Goal: Task Accomplishment & Management: Manage account settings

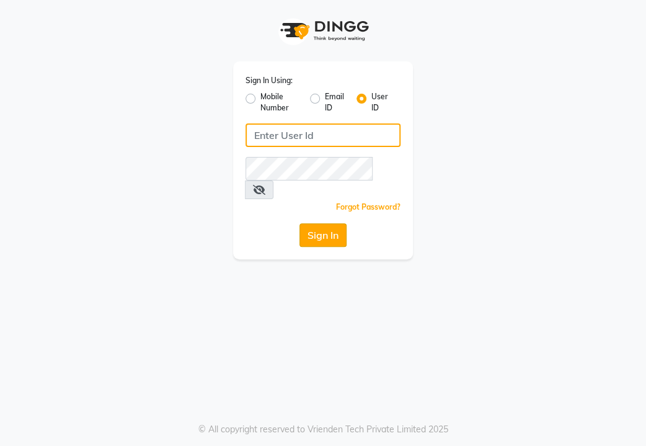
type input "e3947-05"
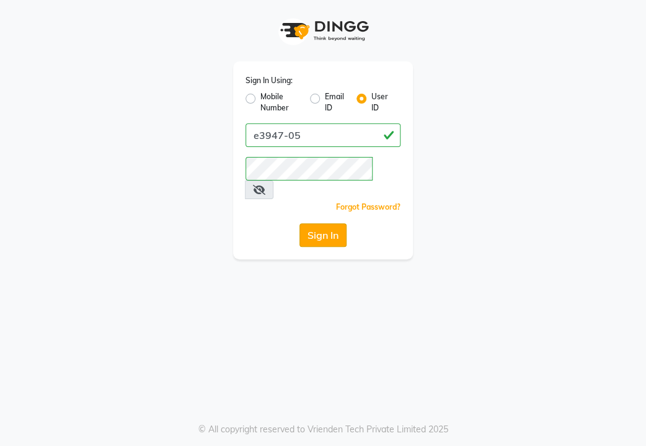
click at [326, 223] on button "Sign In" at bounding box center [323, 235] width 47 height 24
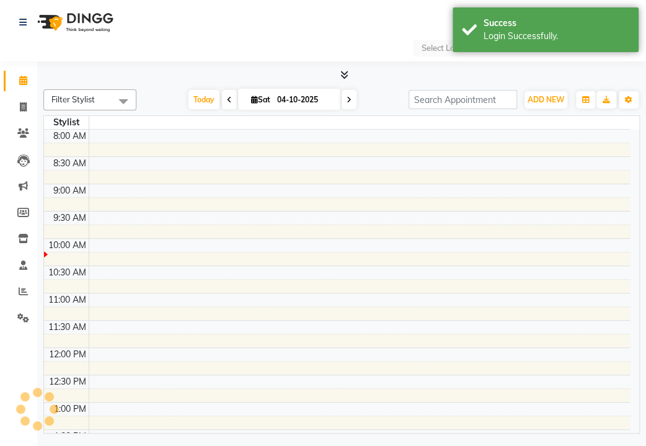
select select "en"
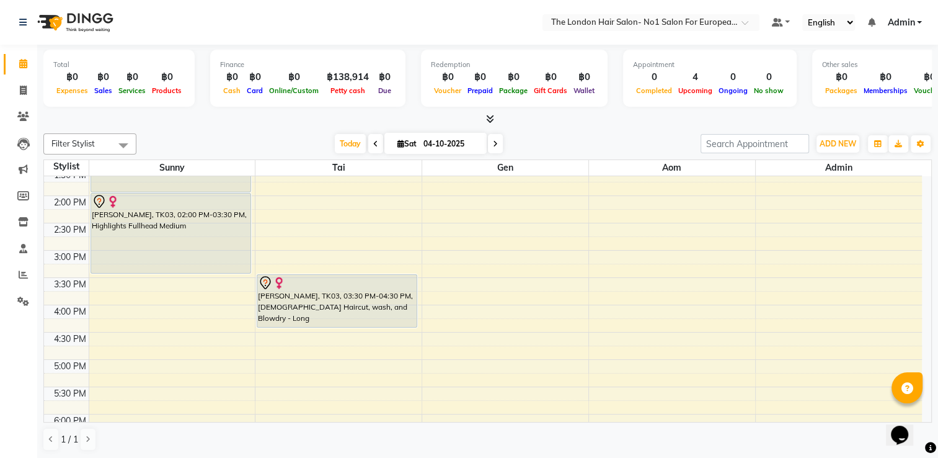
scroll to position [310, 0]
drag, startPoint x: 255, startPoint y: 123, endPoint x: 259, endPoint y: 138, distance: 14.7
click at [255, 123] on div at bounding box center [487, 119] width 889 height 13
click at [226, 27] on nav "Select Location × The London Hair Salon- No1 Salon For European & Western Hair,…" at bounding box center [469, 22] width 938 height 45
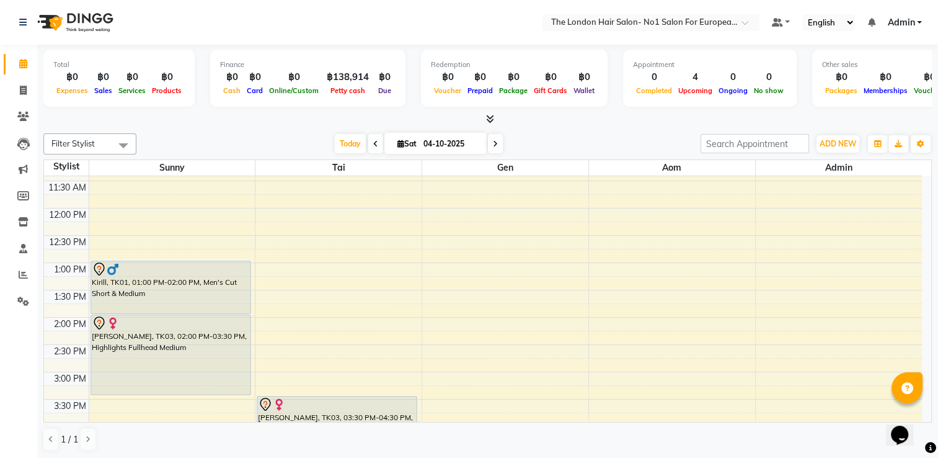
scroll to position [124, 0]
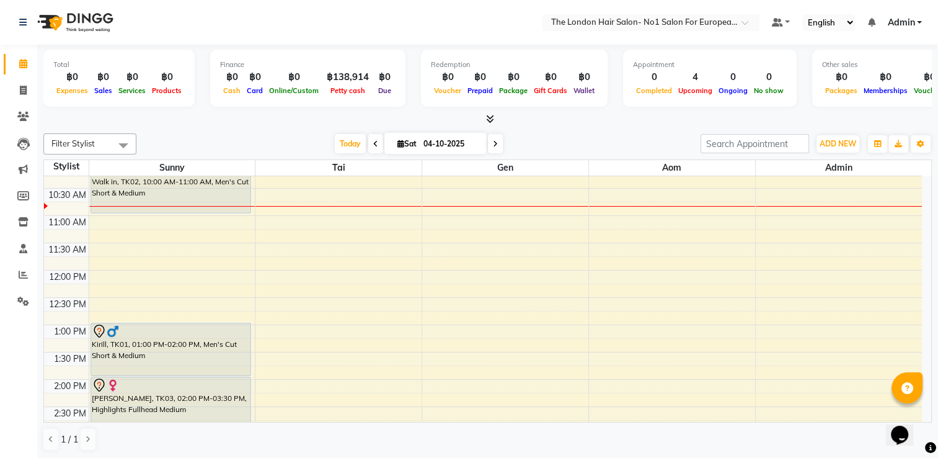
click at [275, 123] on div at bounding box center [487, 119] width 889 height 13
click at [300, 247] on div "8:00 AM 8:30 AM 9:00 AM 9:30 AM 10:00 AM 10:30 AM 11:00 AM 11:30 AM 12:00 PM 12…" at bounding box center [483, 406] width 878 height 709
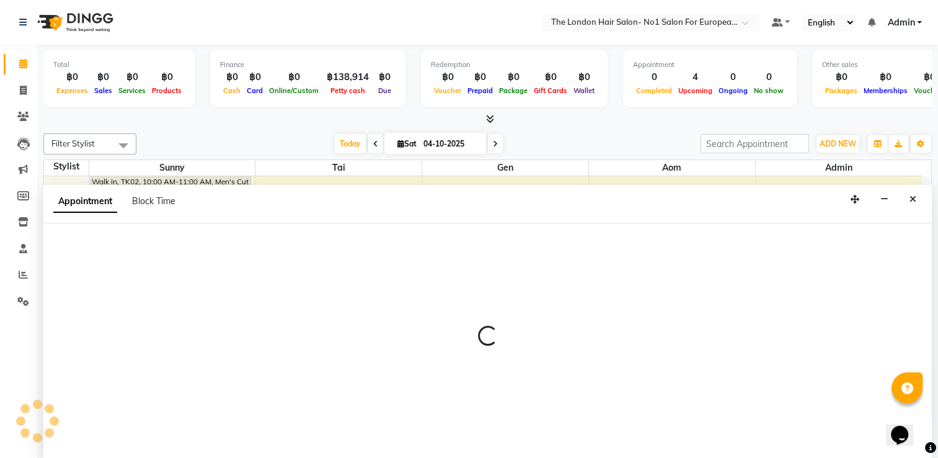
select select "91429"
select select "tentative"
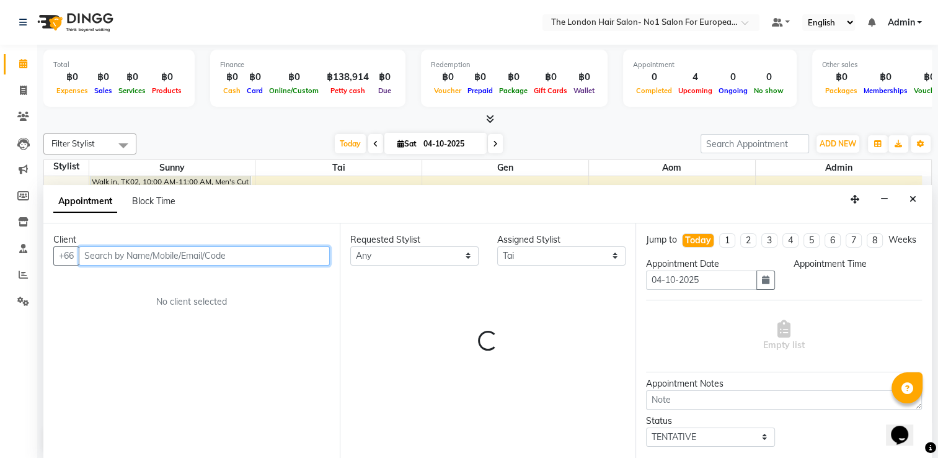
select select "690"
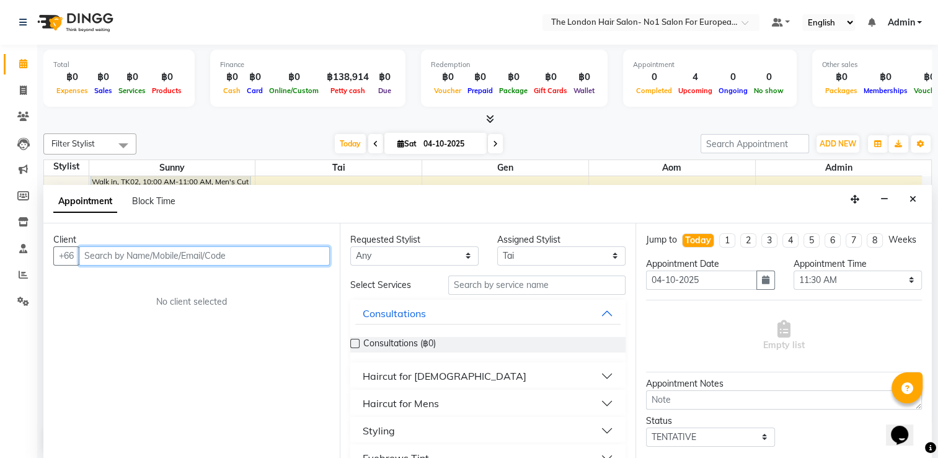
click at [293, 253] on input "text" at bounding box center [204, 255] width 251 height 19
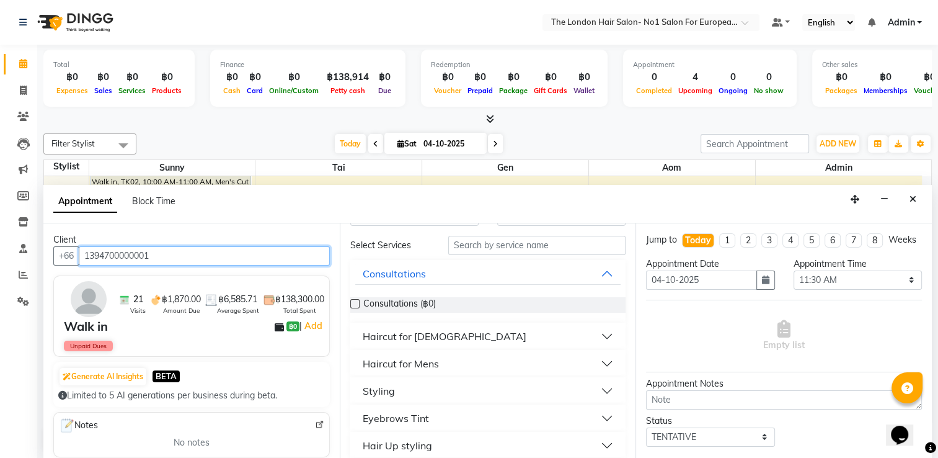
scroll to position [62, 0]
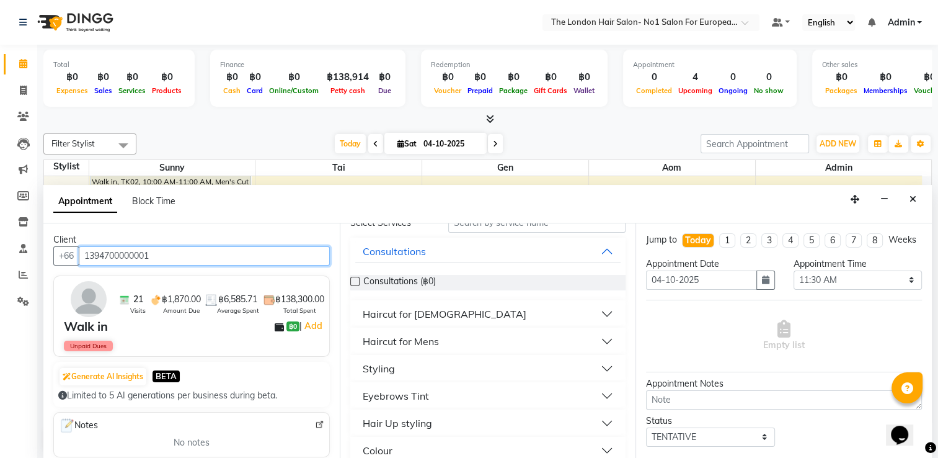
type input "1394700000001"
click at [473, 313] on button "Haircut for [DEMOGRAPHIC_DATA]" at bounding box center [488, 314] width 266 height 22
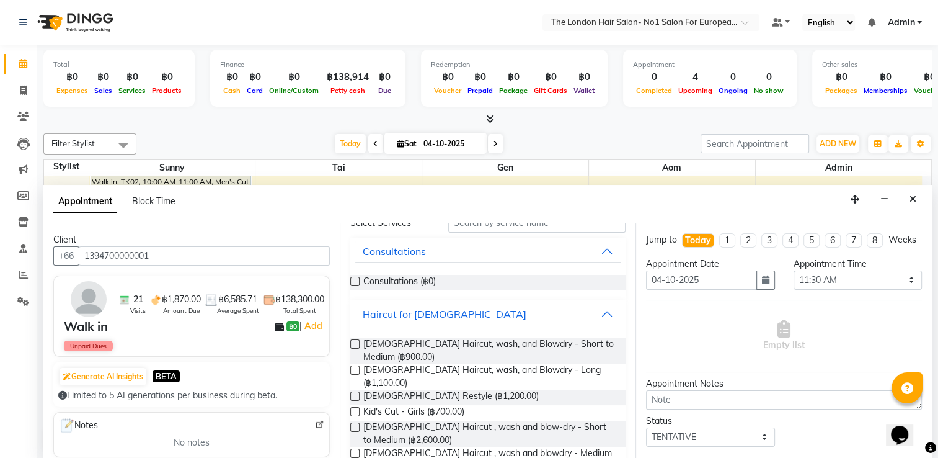
click at [432, 265] on div "Consultations (฿0)" at bounding box center [488, 282] width 276 height 35
click at [422, 279] on span "Consultations (฿0)" at bounding box center [399, 283] width 73 height 16
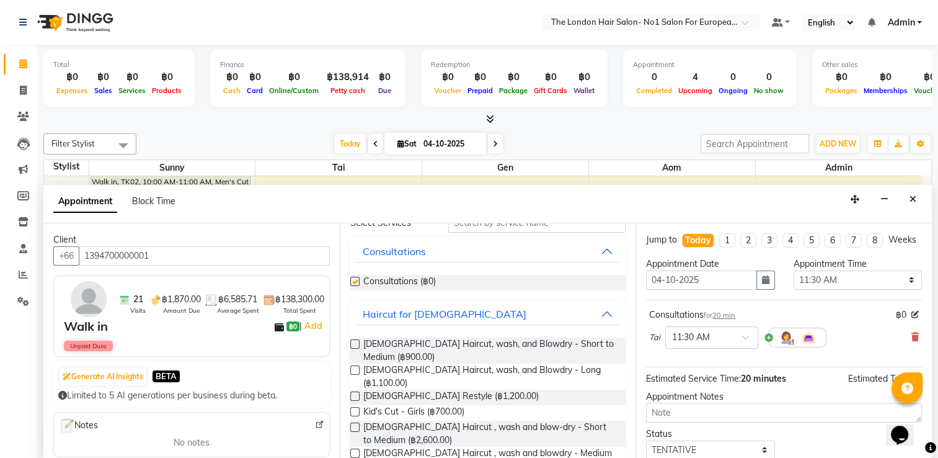
checkbox input "false"
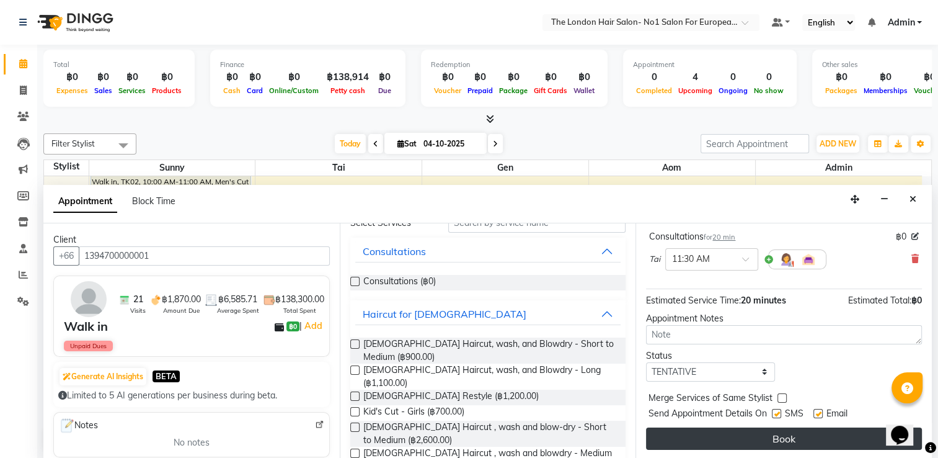
click at [646, 440] on button "Book" at bounding box center [784, 438] width 276 height 22
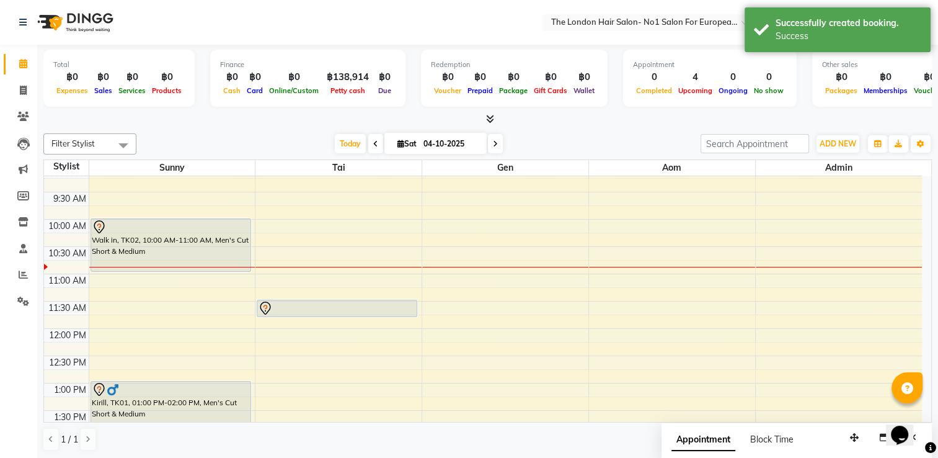
scroll to position [0, 0]
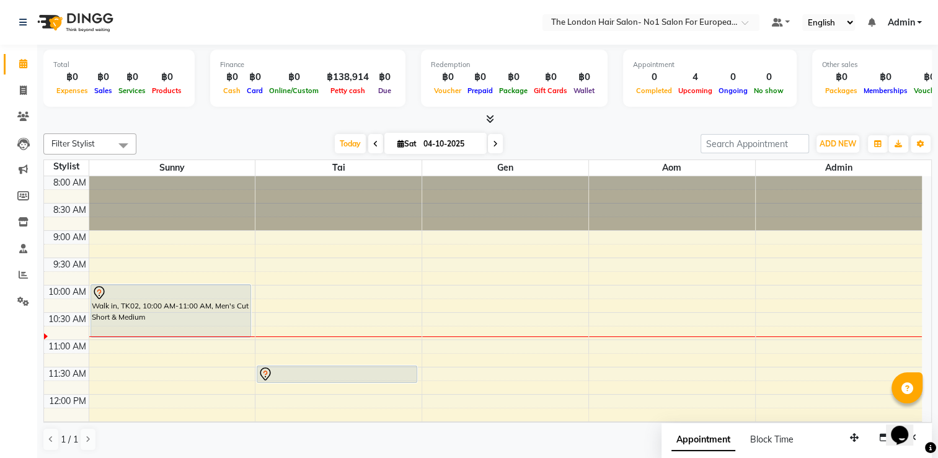
click at [274, 133] on div "Filter Stylist Select All Admin Aom Gen Sunny Tai [DATE] [DATE] Toggle Dropdown…" at bounding box center [487, 143] width 889 height 21
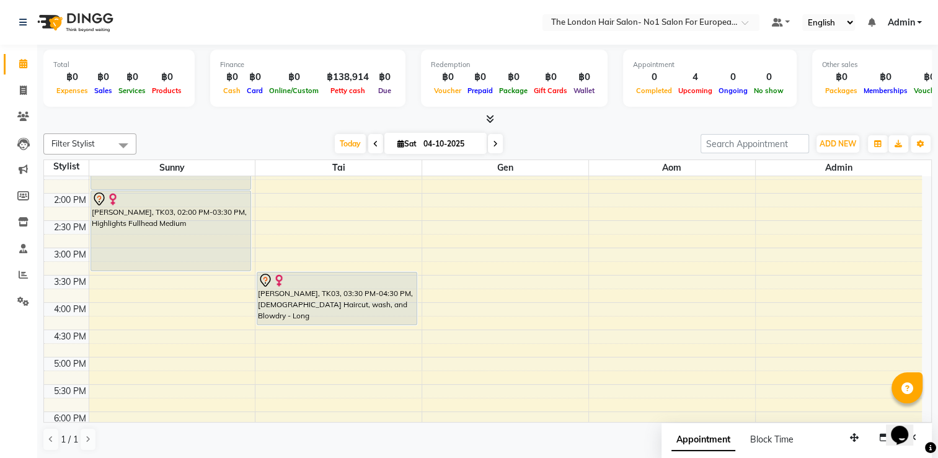
scroll to position [186, 0]
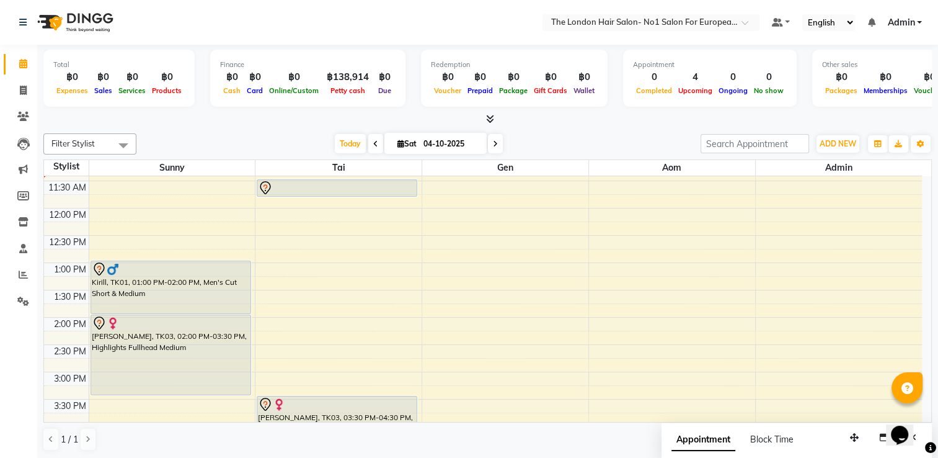
click at [499, 142] on span at bounding box center [495, 143] width 15 height 19
type input "05-10-2025"
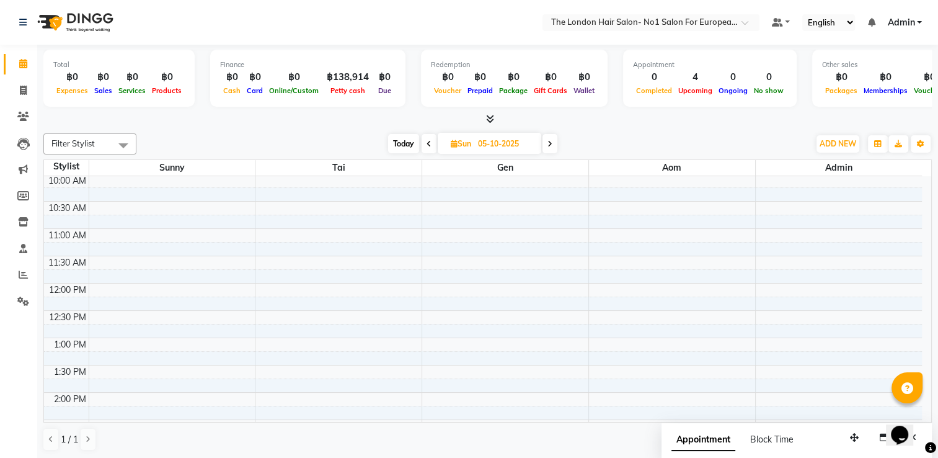
scroll to position [39, 0]
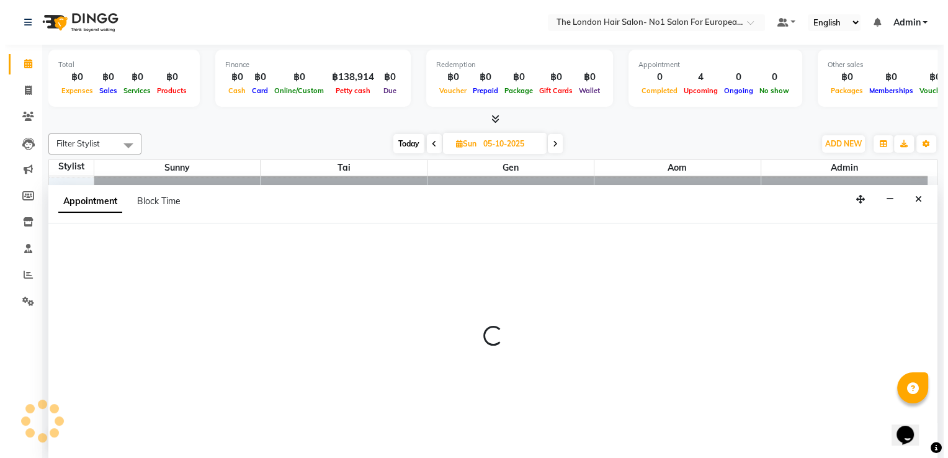
scroll to position [0, 0]
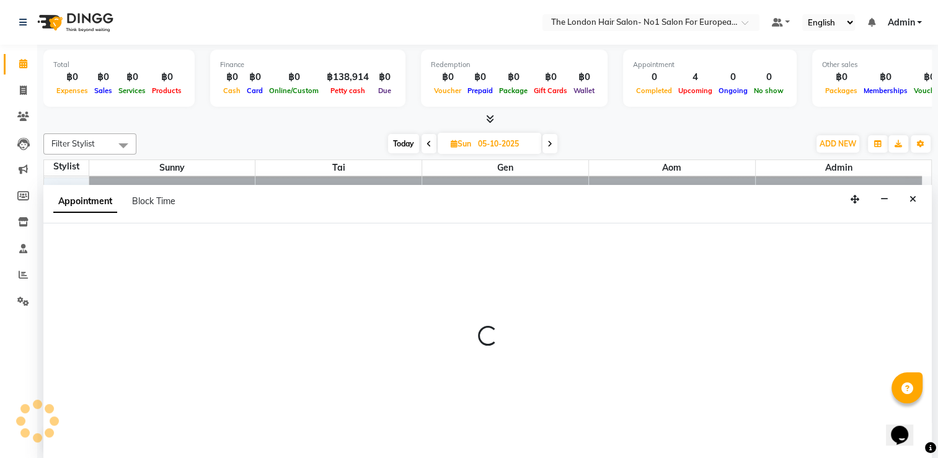
select select "91428"
select select "600"
select select "tentative"
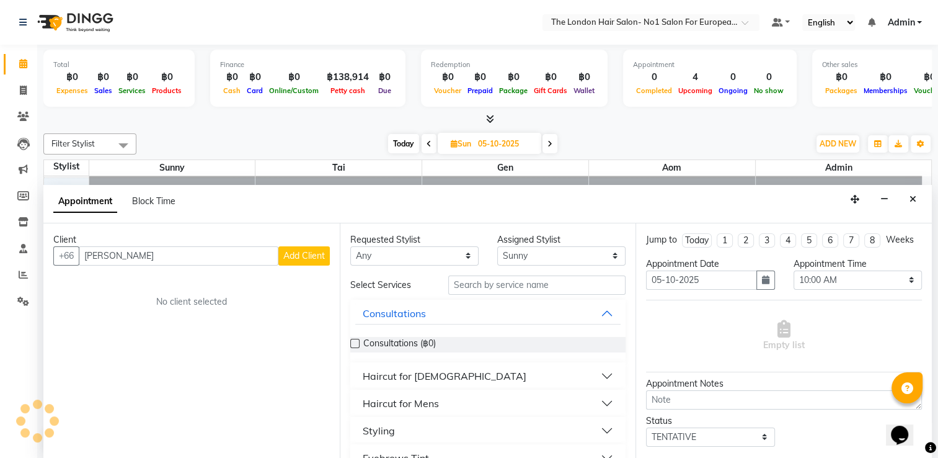
type input "[PERSON_NAME]"
click at [298, 257] on span "Add Client" at bounding box center [304, 255] width 42 height 11
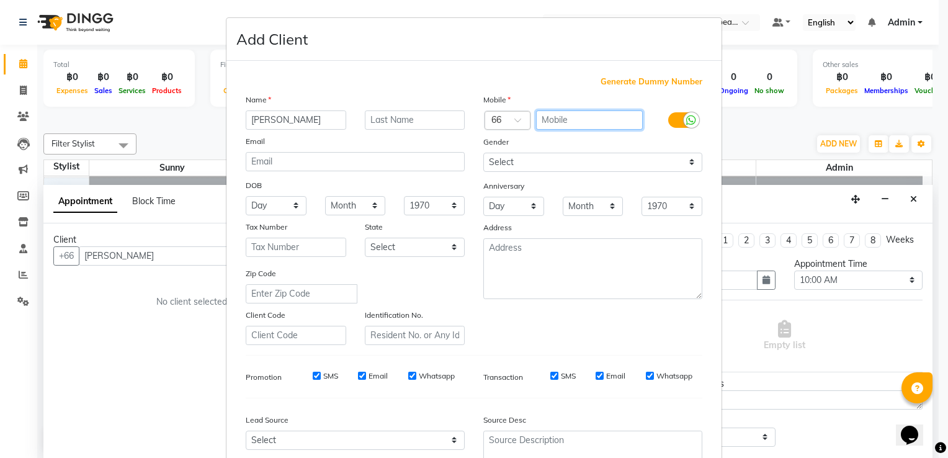
click at [543, 120] on input "text" at bounding box center [589, 119] width 107 height 19
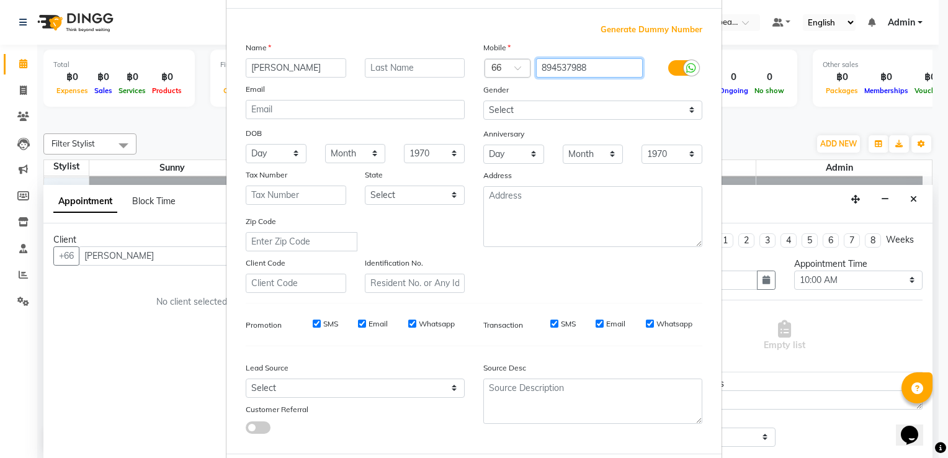
scroll to position [62, 0]
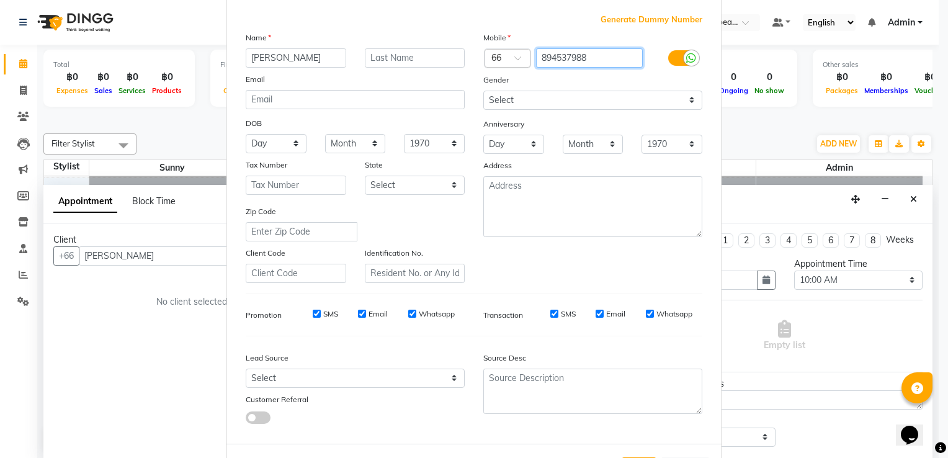
type input "894537988"
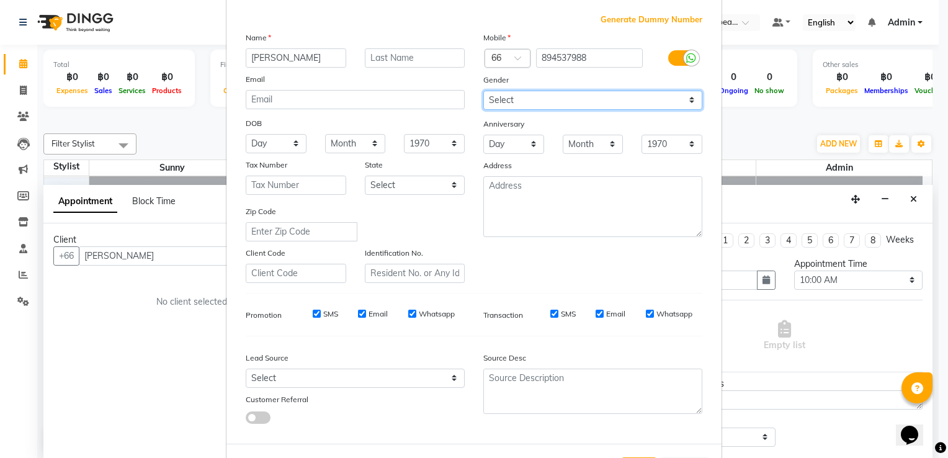
click at [561, 107] on select "Select [DEMOGRAPHIC_DATA] [DEMOGRAPHIC_DATA] Other Prefer Not To Say" at bounding box center [592, 100] width 219 height 19
select select "[DEMOGRAPHIC_DATA]"
click at [483, 91] on select "Select [DEMOGRAPHIC_DATA] [DEMOGRAPHIC_DATA] Other Prefer Not To Say" at bounding box center [592, 100] width 219 height 19
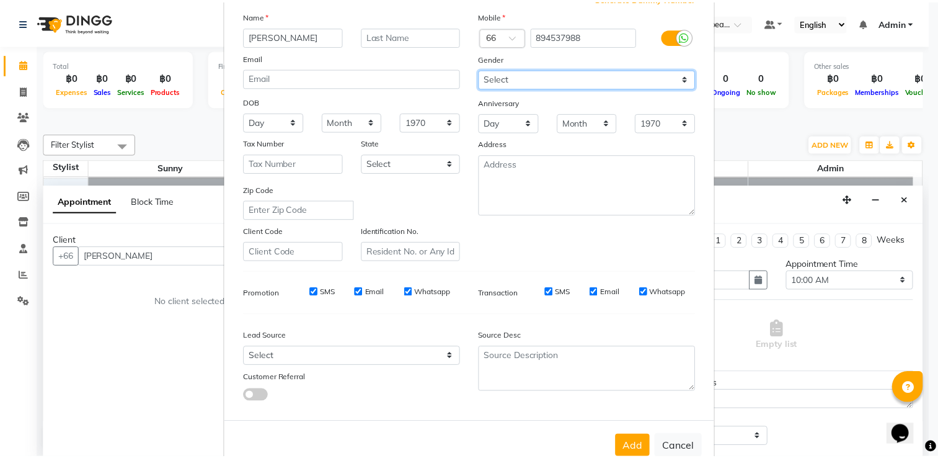
scroll to position [120, 0]
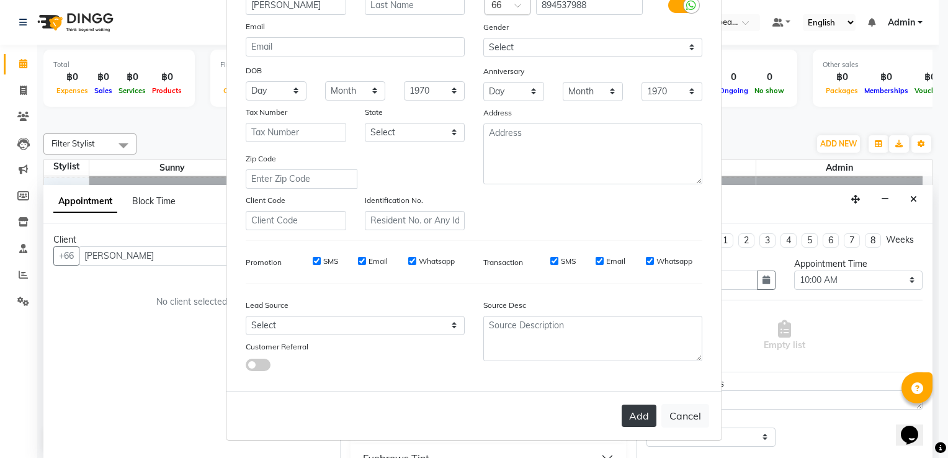
click at [636, 421] on button "Add" at bounding box center [639, 415] width 35 height 22
type input "894537988"
select select
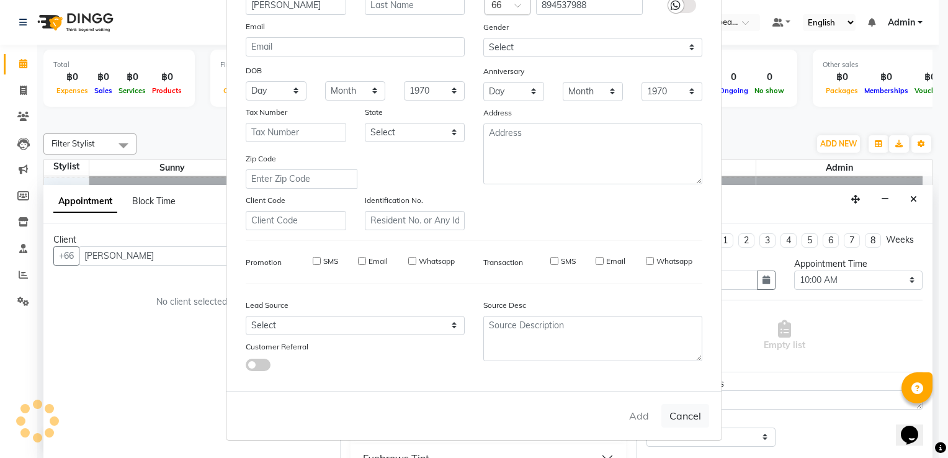
select select
checkbox input "false"
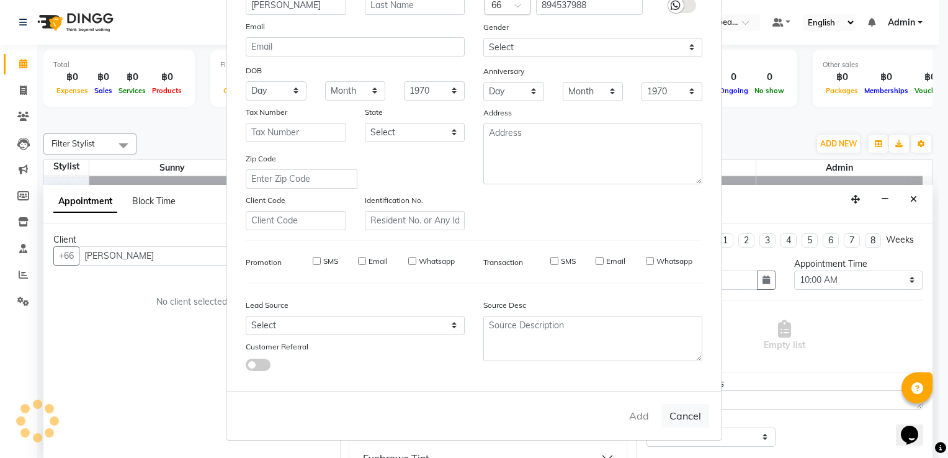
checkbox input "false"
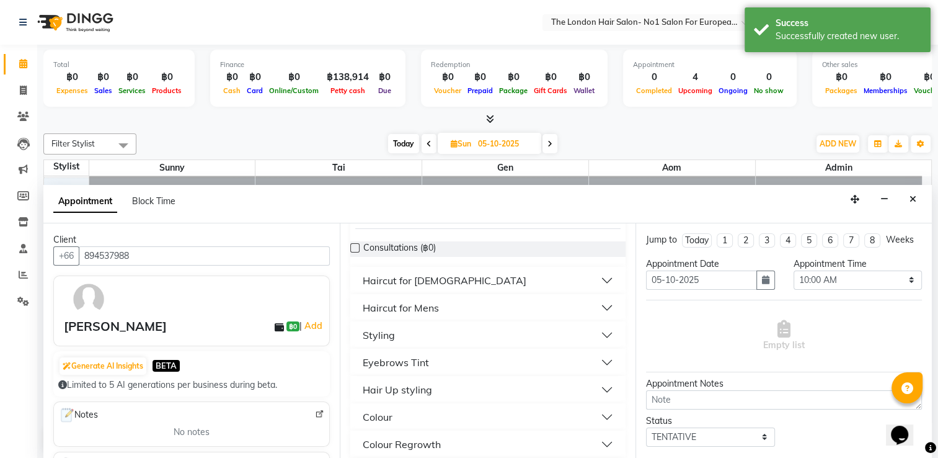
scroll to position [186, 0]
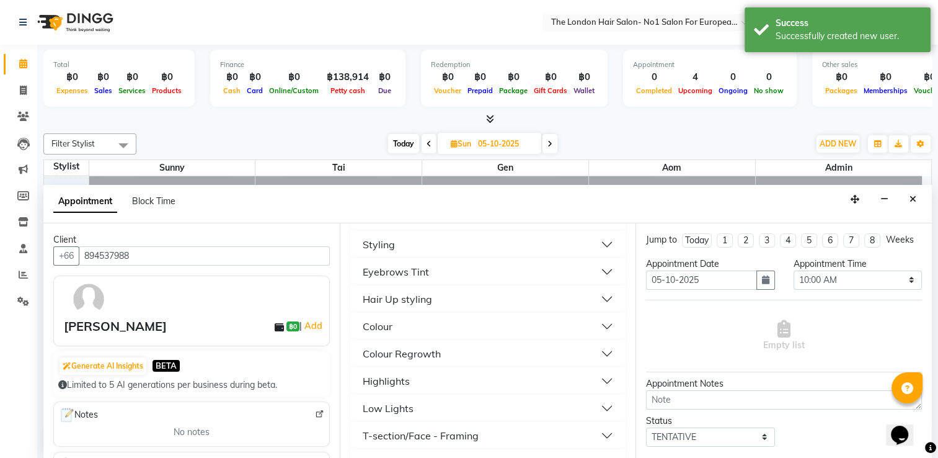
click at [478, 346] on button "Colour Regrowth" at bounding box center [488, 353] width 266 height 22
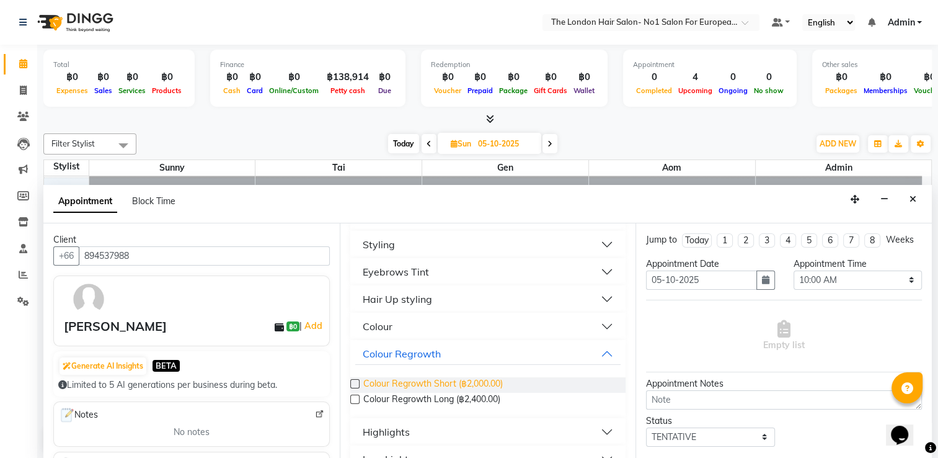
click at [492, 388] on span "Colour Regrowth Short (฿2,000.00)" at bounding box center [433, 385] width 140 height 16
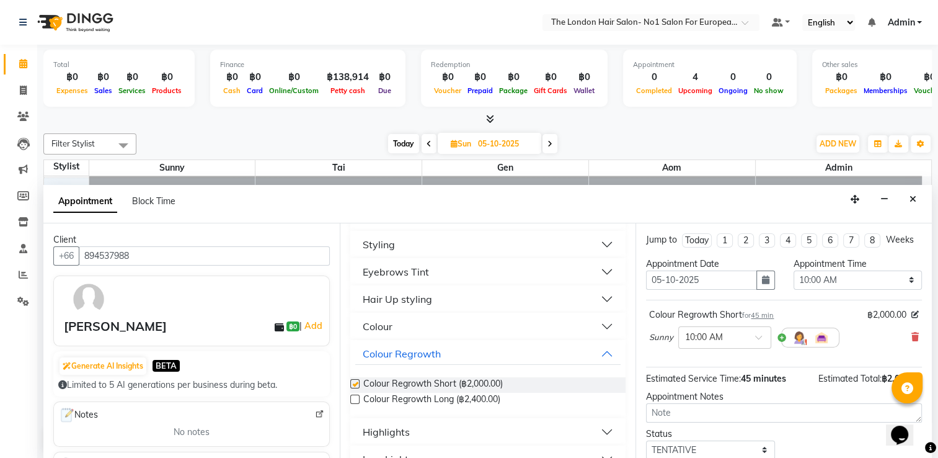
checkbox input "false"
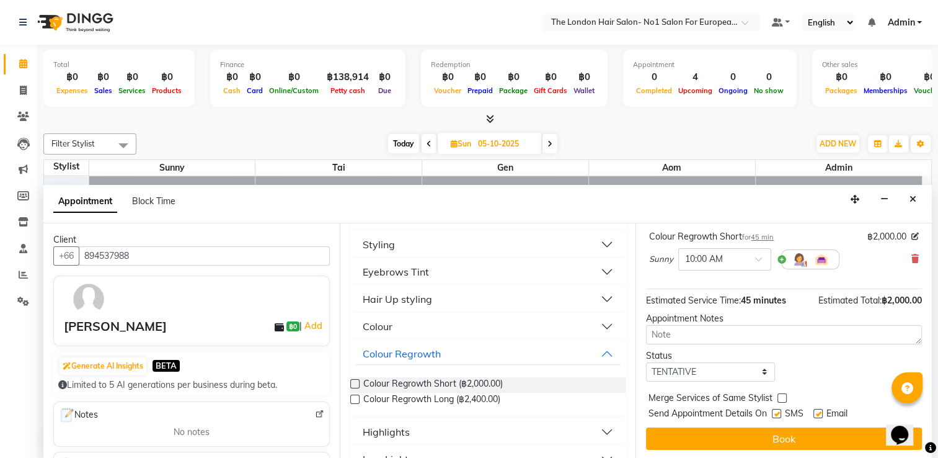
scroll to position [0, 0]
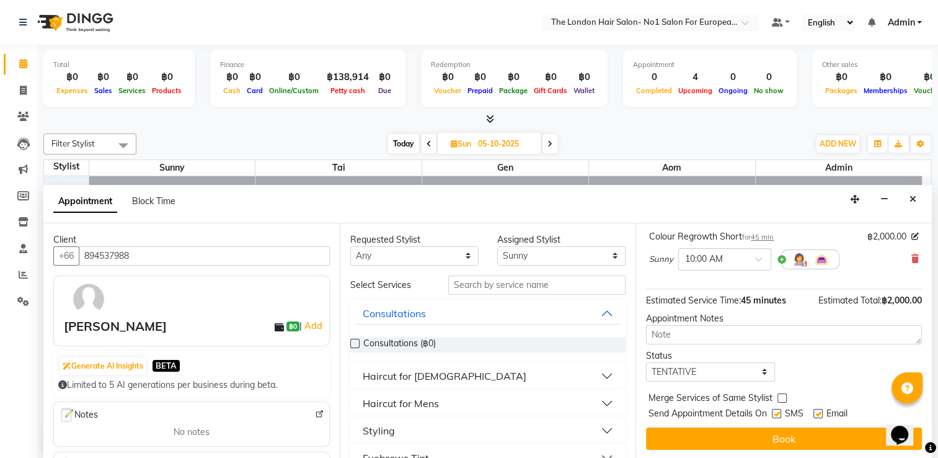
click at [440, 398] on button "Haircut for Mens" at bounding box center [488, 403] width 266 height 22
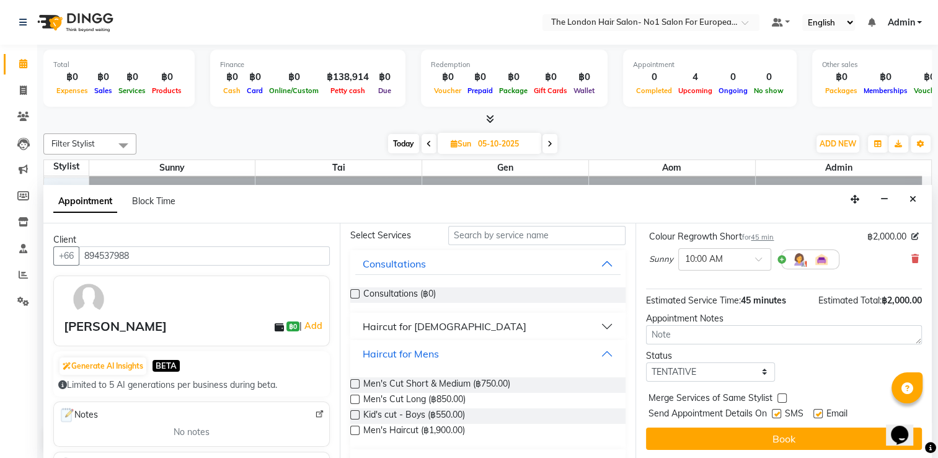
scroll to position [124, 0]
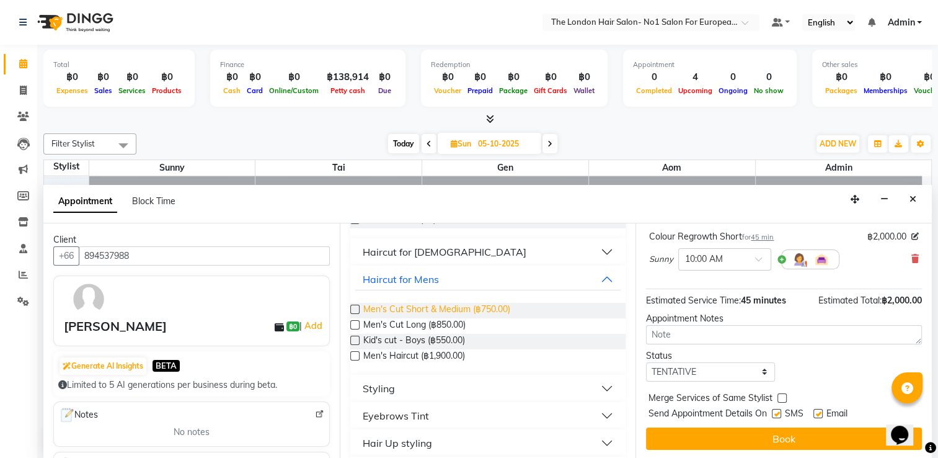
click at [471, 313] on span "Men's Cut Short & Medium (฿750.00)" at bounding box center [436, 311] width 147 height 16
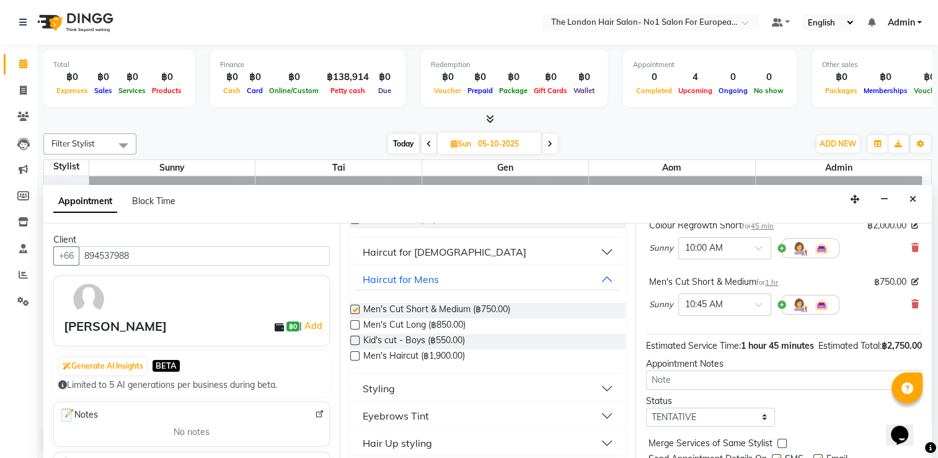
checkbox input "false"
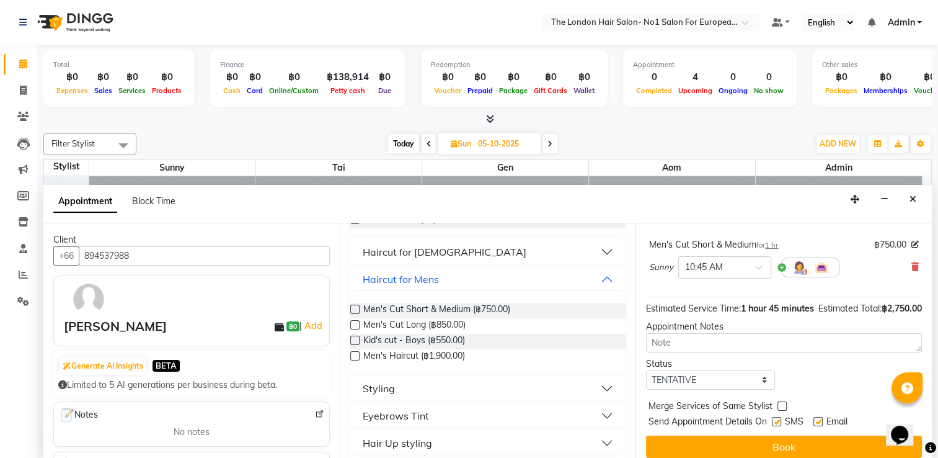
scroll to position [159, 0]
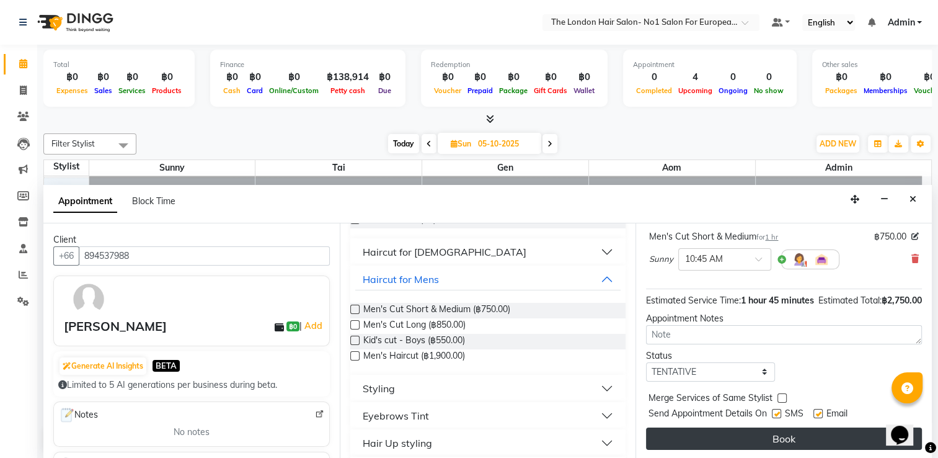
click at [646, 437] on button "Book" at bounding box center [784, 438] width 276 height 22
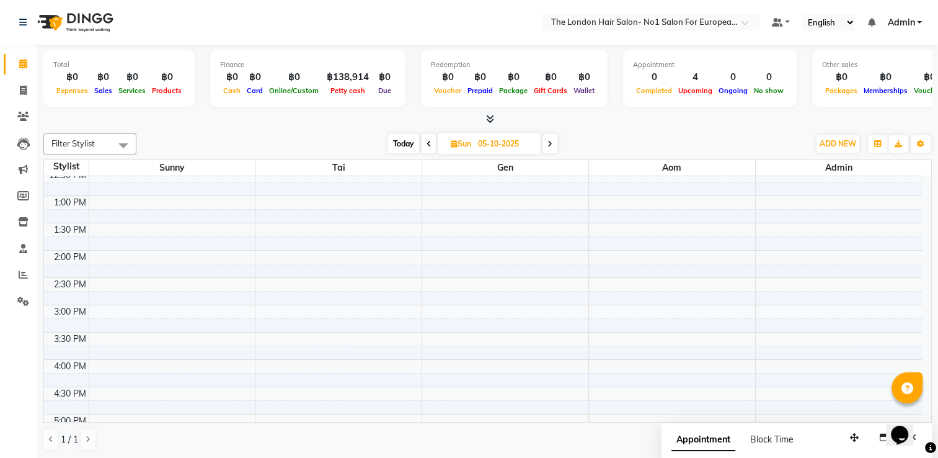
scroll to position [0, 0]
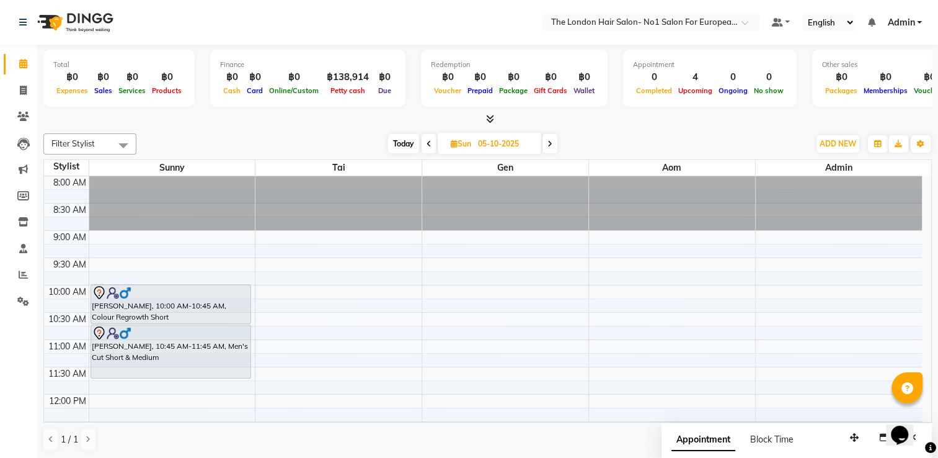
click at [412, 140] on span "Today" at bounding box center [403, 143] width 31 height 19
type input "04-10-2025"
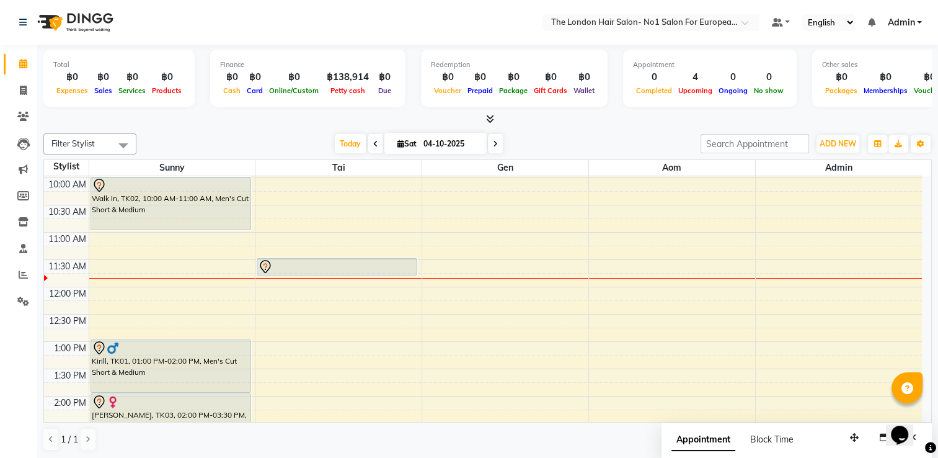
scroll to position [101, 0]
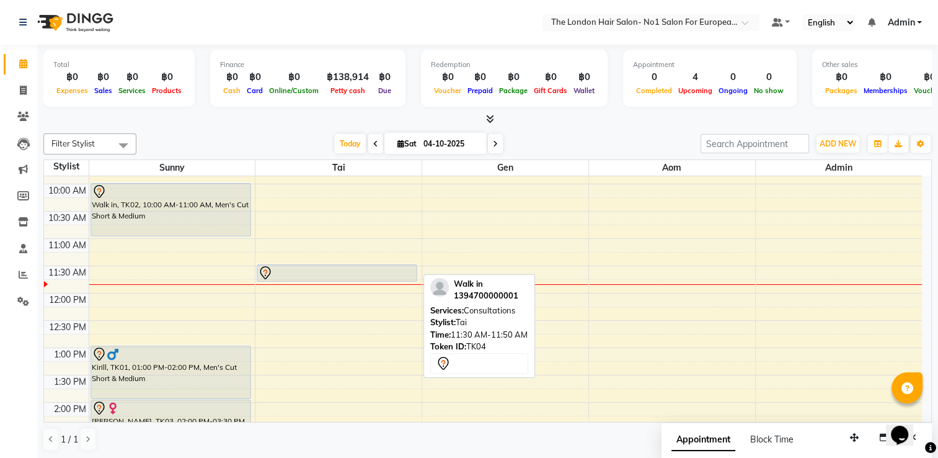
click at [344, 277] on div "Walk in, TK04, 11:30 AM-11:50 AM, Consultations [PERSON_NAME], TK03, 03:30 PM-0…" at bounding box center [339, 429] width 166 height 709
drag, startPoint x: 344, startPoint y: 279, endPoint x: 367, endPoint y: 256, distance: 32.9
click at [367, 256] on div "8:00 AM 8:30 AM 9:00 AM 9:30 AM 10:00 AM 10:30 AM 11:00 AM 11:30 AM 12:00 PM 12…" at bounding box center [483, 429] width 878 height 709
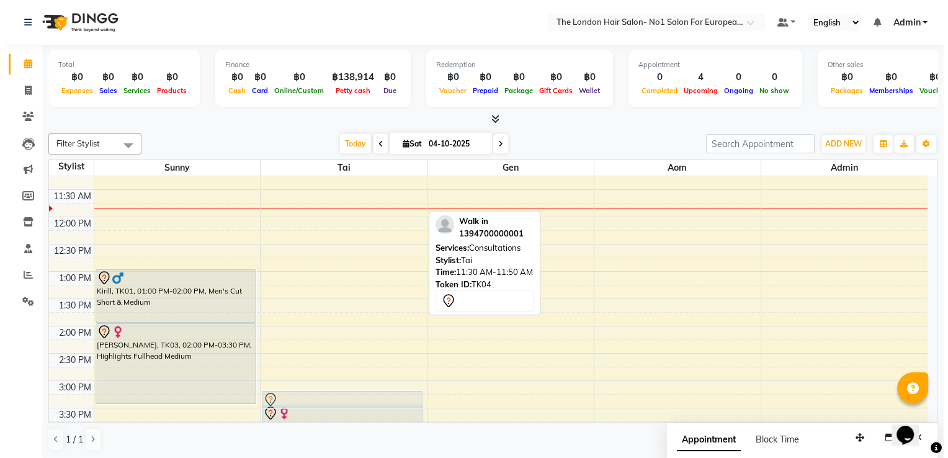
scroll to position [183, 0]
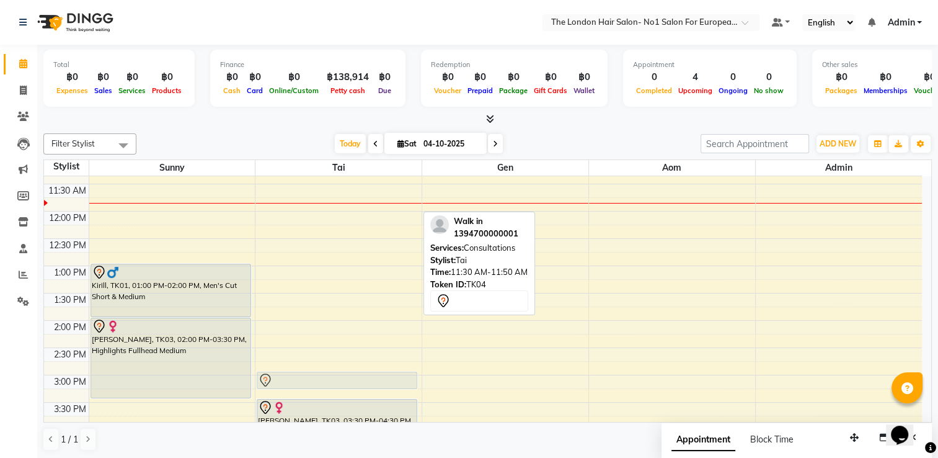
drag, startPoint x: 339, startPoint y: 208, endPoint x: 308, endPoint y: 373, distance: 168.5
click at [308, 373] on div "Walk in, TK04, 11:30 AM-11:50 AM, Consultations [PERSON_NAME], TK03, 03:30 PM-0…" at bounding box center [339, 347] width 166 height 709
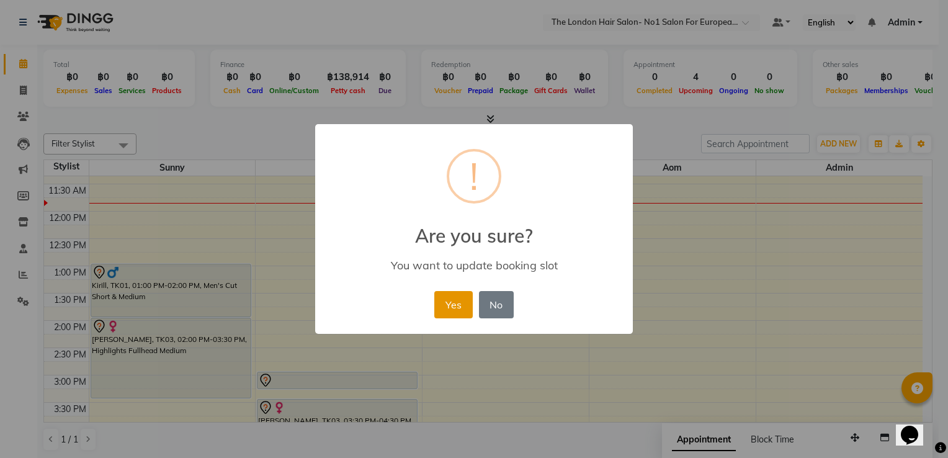
click at [442, 313] on button "Yes" at bounding box center [453, 304] width 38 height 27
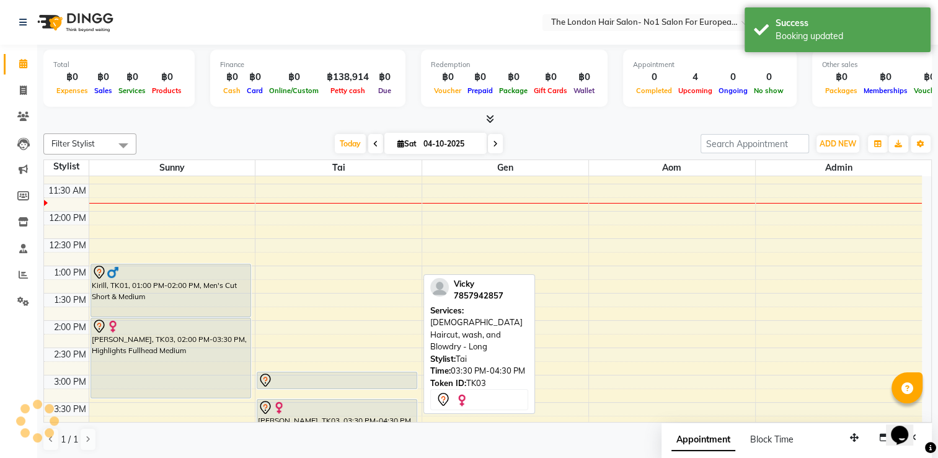
click at [333, 380] on div at bounding box center [337, 380] width 158 height 15
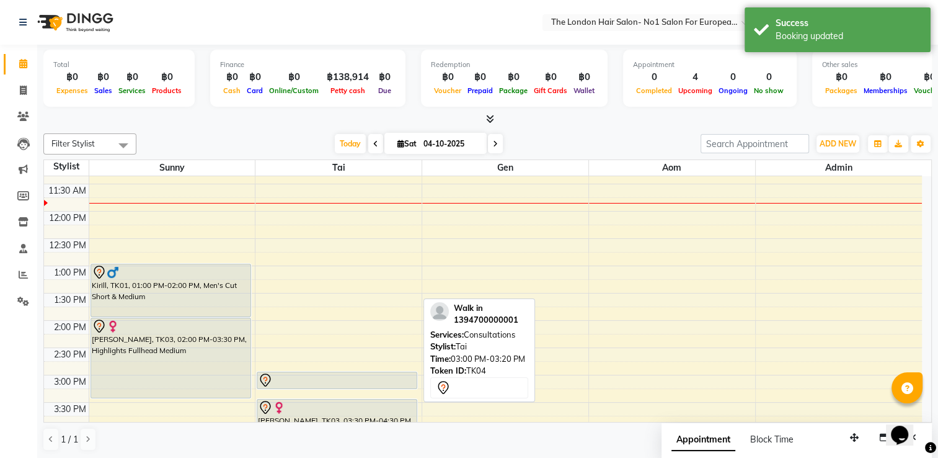
click at [324, 380] on div at bounding box center [337, 380] width 158 height 15
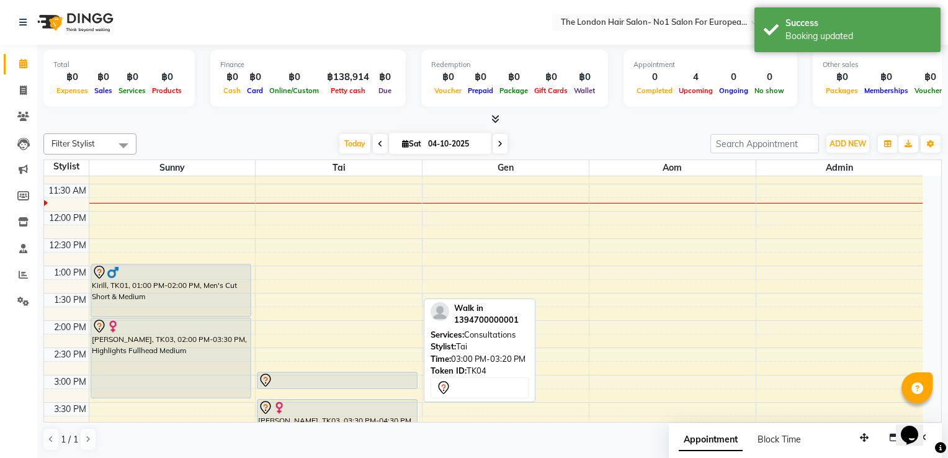
select select "7"
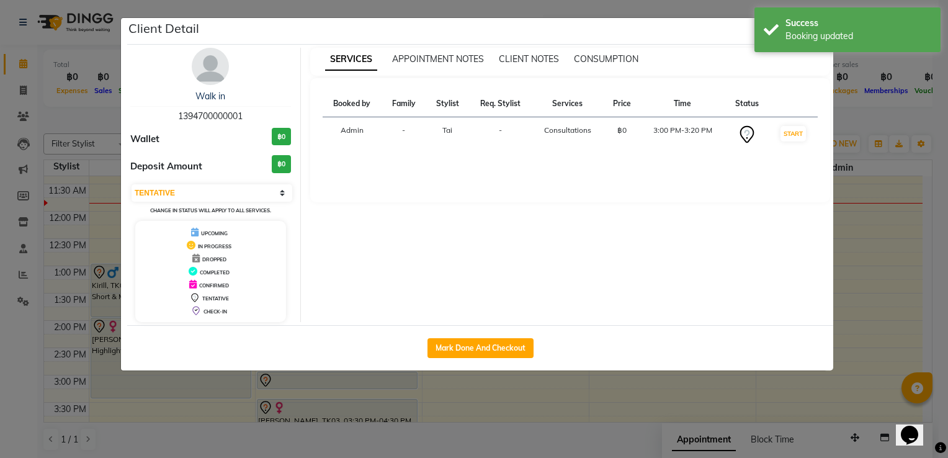
click at [646, 192] on ngb-modal-window "Client Detail Walk in 1394700000001 Wallet ฿0 Deposit Amount ฿0 Select IN SERVI…" at bounding box center [474, 229] width 948 height 458
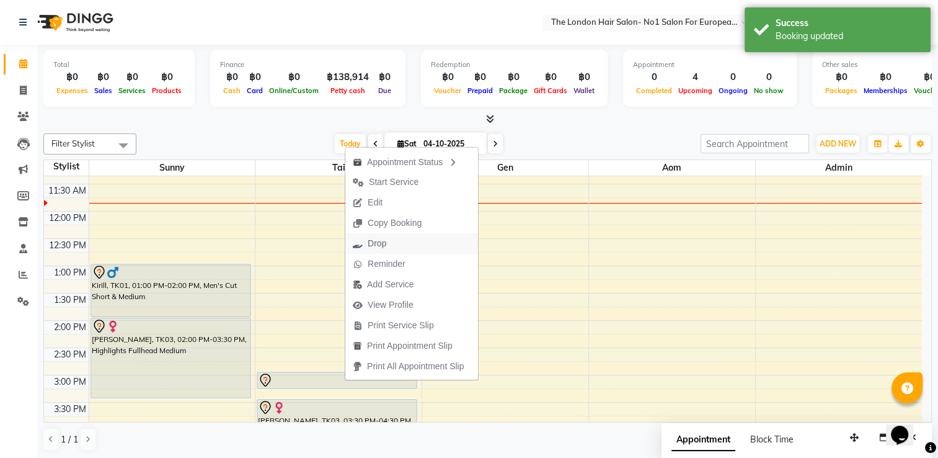
click at [414, 241] on button "Drop" at bounding box center [411, 243] width 133 height 20
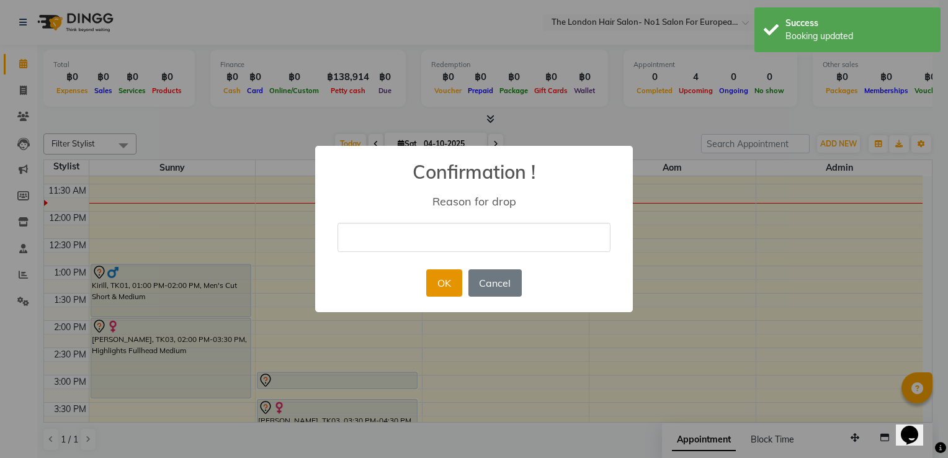
type input "d"
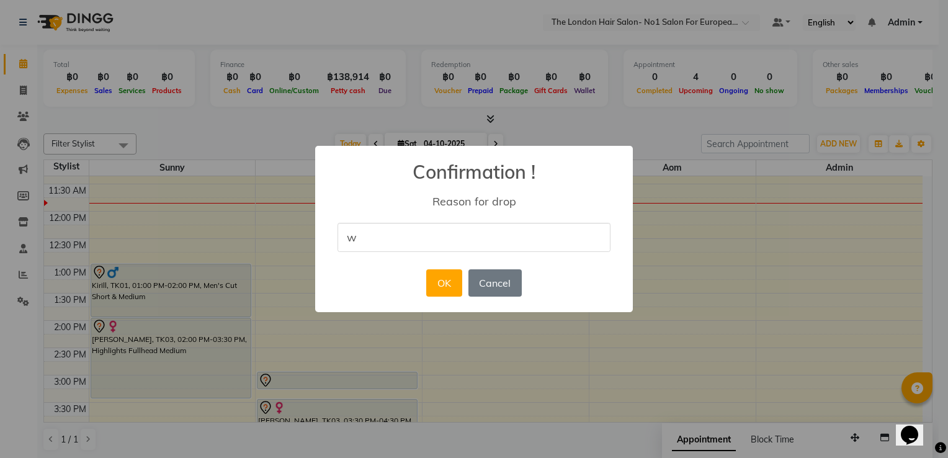
type input "wrong book"
click at [432, 282] on button "OK" at bounding box center [443, 282] width 35 height 27
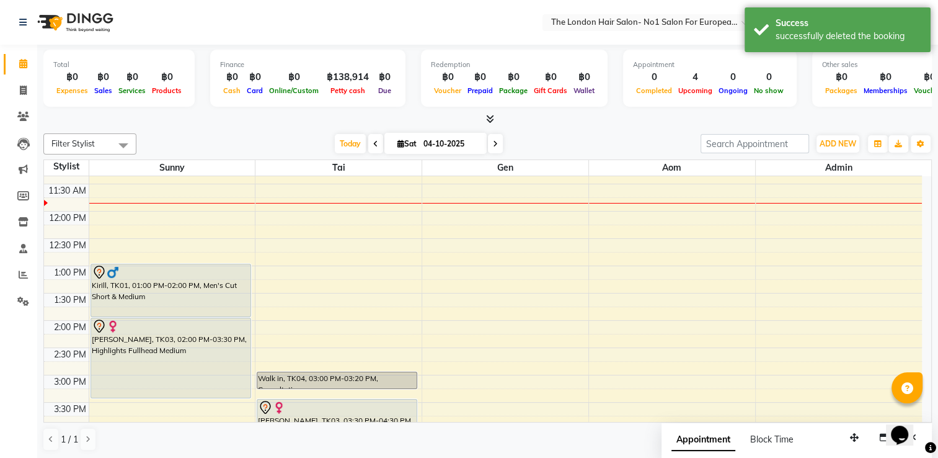
drag, startPoint x: 407, startPoint y: 385, endPoint x: 386, endPoint y: 370, distance: 25.3
click at [386, 372] on div "Walk in, TK04, 03:00 PM-03:20 PM, Consultations" at bounding box center [336, 380] width 159 height 16
select select "7"
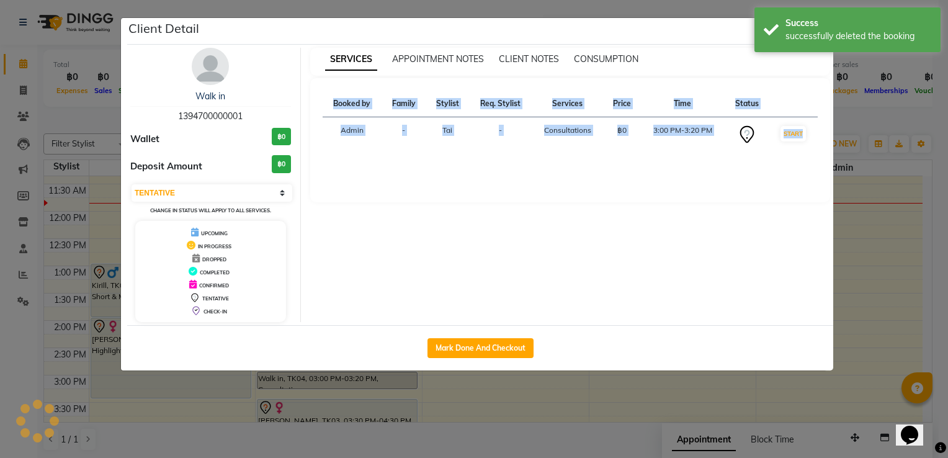
drag, startPoint x: 381, startPoint y: 368, endPoint x: 386, endPoint y: 302, distance: 66.6
click at [385, 301] on ngb-modal-window "Client Detail Walk in 1394700000001 Wallet ฿0 Deposit Amount ฿0 Select IN SERVI…" at bounding box center [474, 229] width 948 height 458
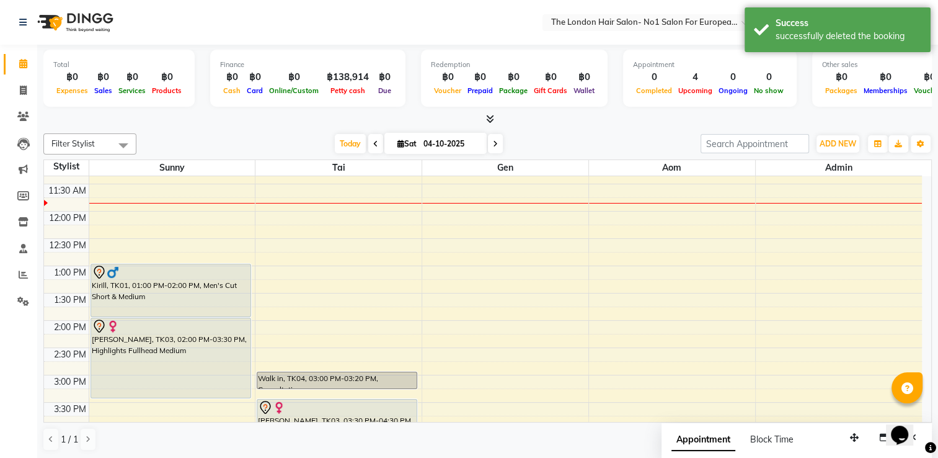
click at [419, 380] on div "8:00 AM 8:30 AM 9:00 AM 9:30 AM 10:00 AM 10:30 AM 11:00 AM 11:30 AM 12:00 PM 12…" at bounding box center [483, 347] width 878 height 709
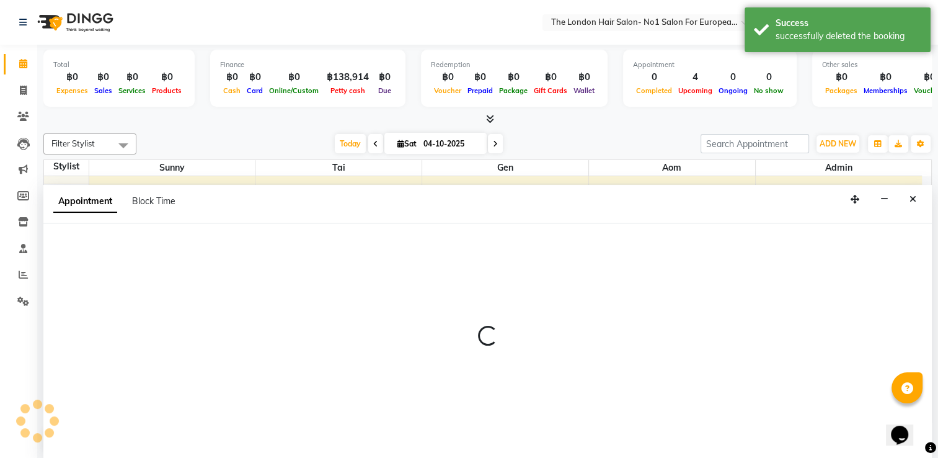
select select "91429"
select select "900"
select select "tentative"
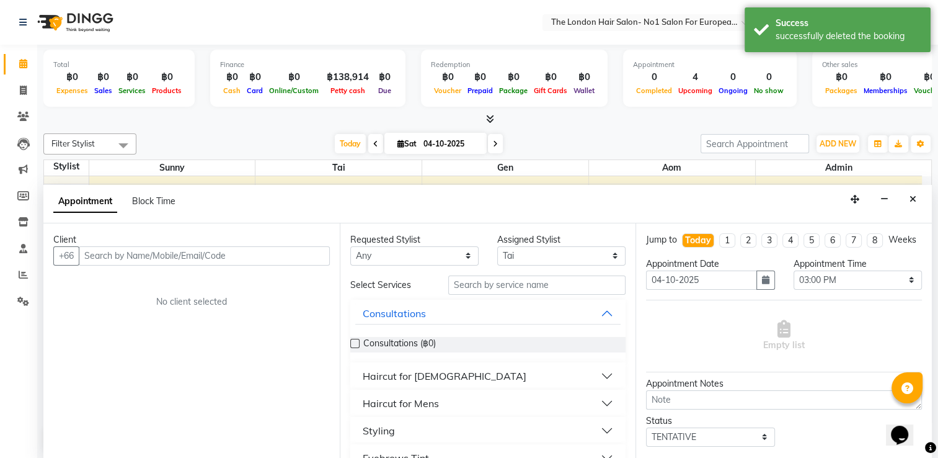
click at [180, 249] on input "text" at bounding box center [204, 255] width 251 height 19
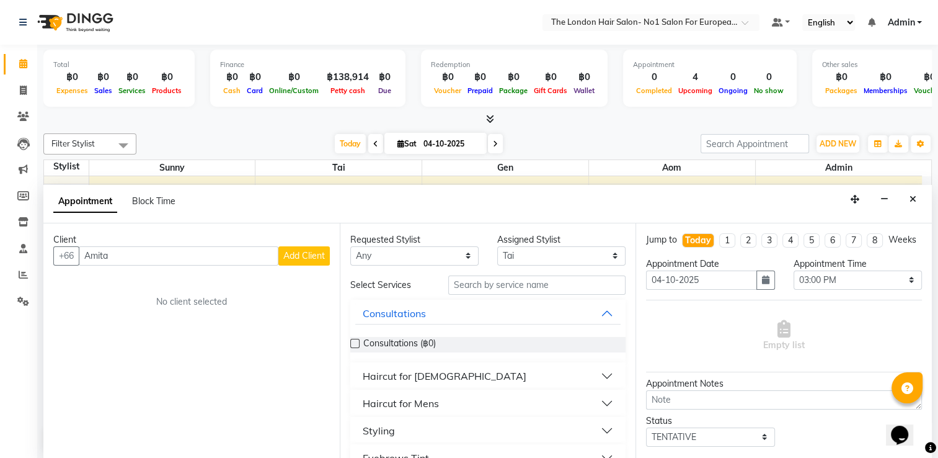
type input "Amita"
click at [319, 255] on span "Add Client" at bounding box center [304, 255] width 42 height 11
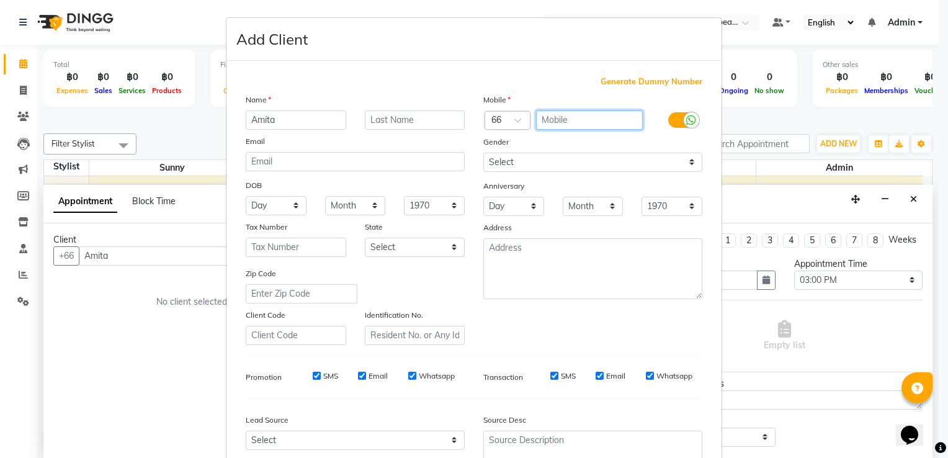
click at [571, 123] on input "text" at bounding box center [589, 119] width 107 height 19
type input "899202309"
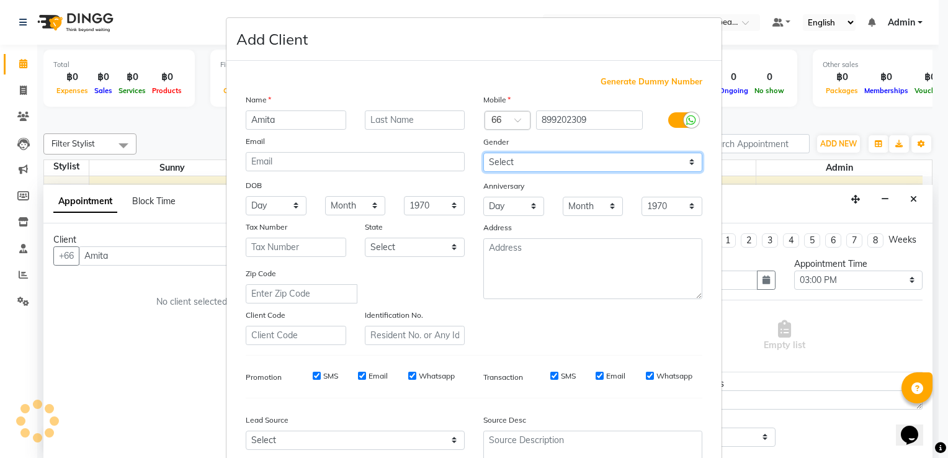
click at [558, 156] on select "Select [DEMOGRAPHIC_DATA] [DEMOGRAPHIC_DATA] Other Prefer Not To Say" at bounding box center [592, 162] width 219 height 19
select select "[DEMOGRAPHIC_DATA]"
click at [483, 153] on select "Select [DEMOGRAPHIC_DATA] [DEMOGRAPHIC_DATA] Other Prefer Not To Say" at bounding box center [592, 162] width 219 height 19
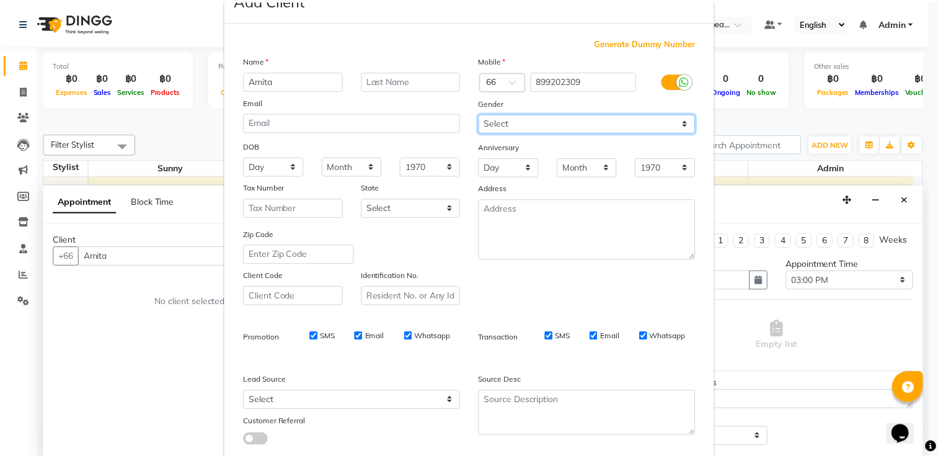
scroll to position [120, 0]
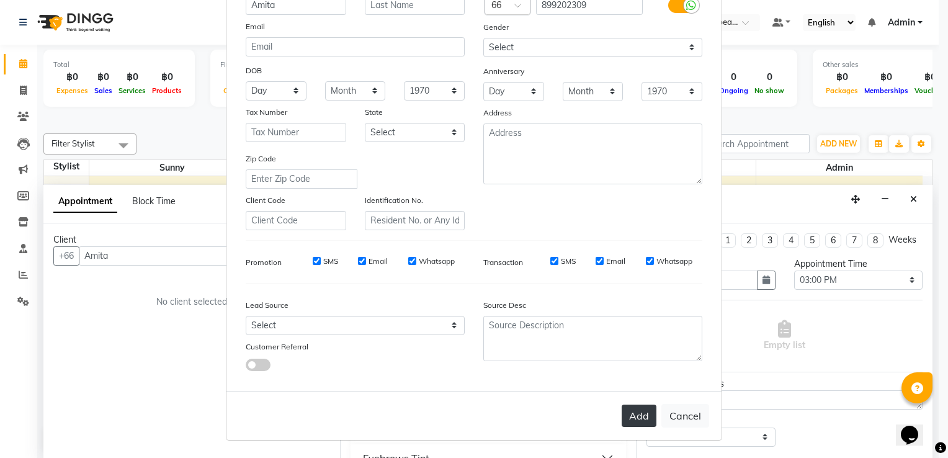
click at [638, 416] on button "Add" at bounding box center [639, 415] width 35 height 22
type input "899202309"
select select
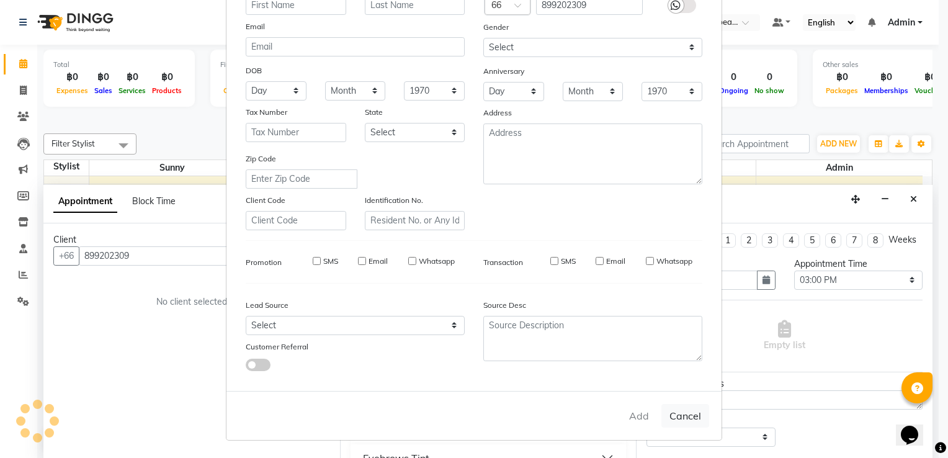
select select
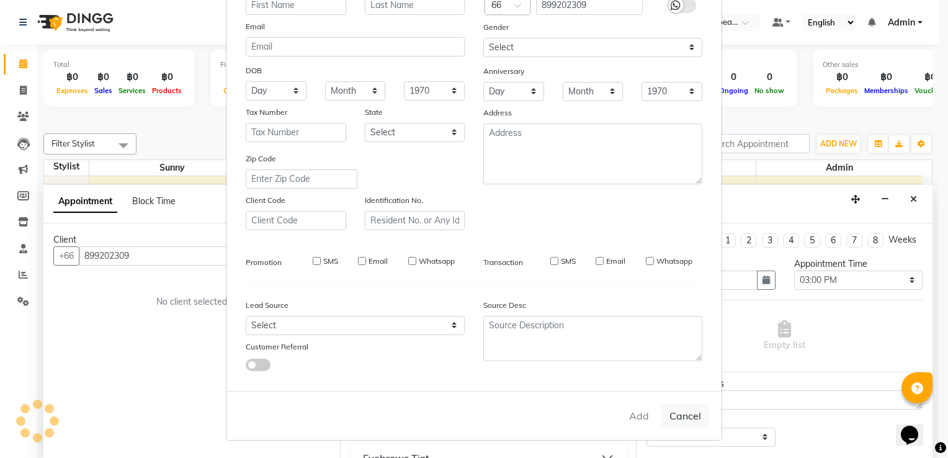
select select
checkbox input "false"
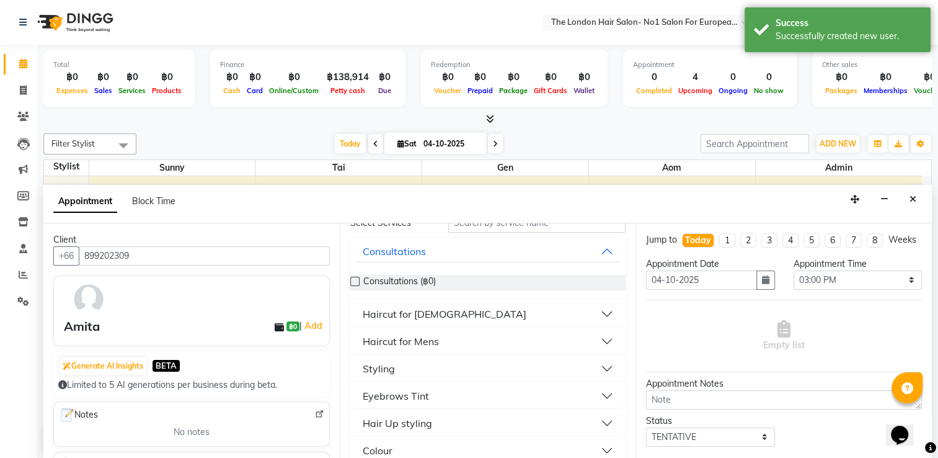
scroll to position [0, 0]
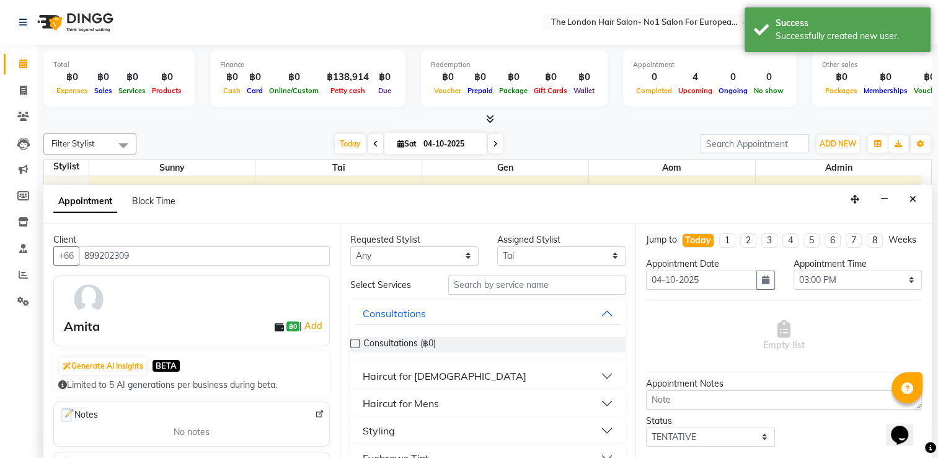
click at [433, 265] on div "Requested Stylist Any Admin Aom Gen [PERSON_NAME] Assigned Stylist Select Admin…" at bounding box center [488, 341] width 296 height 236
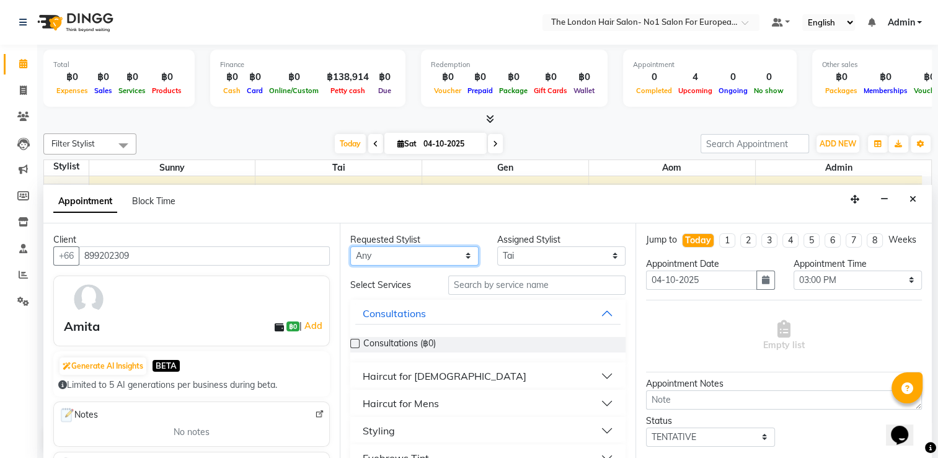
drag, startPoint x: 437, startPoint y: 255, endPoint x: 434, endPoint y: 265, distance: 10.4
click at [437, 255] on select "Any Admin Aom Gen [PERSON_NAME]" at bounding box center [414, 255] width 128 height 19
select select "91429"
click at [350, 246] on select "Any Admin Aom Gen [PERSON_NAME]" at bounding box center [414, 255] width 128 height 19
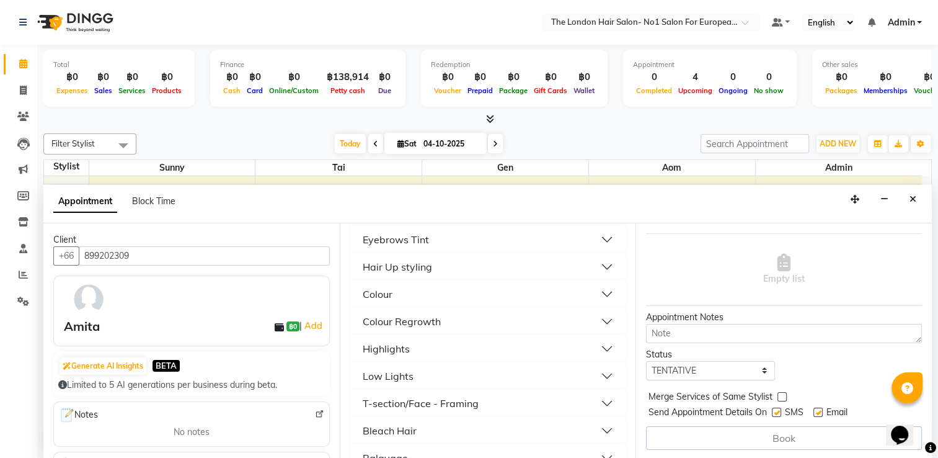
scroll to position [248, 0]
click at [399, 323] on div "Highlights" at bounding box center [386, 318] width 47 height 15
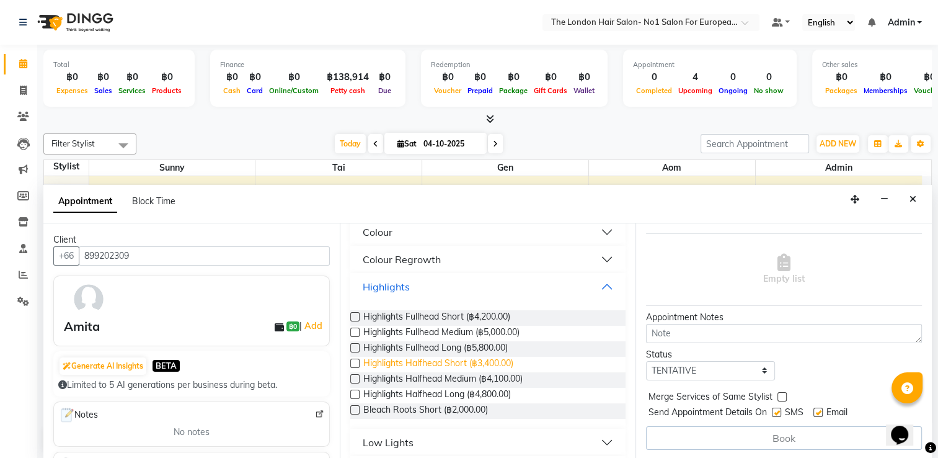
scroll to position [310, 0]
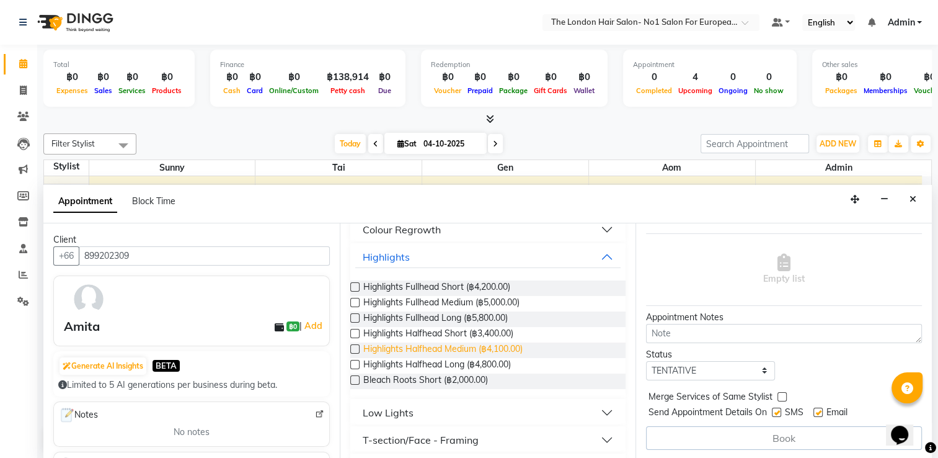
click at [486, 348] on span "Highlights Halfhead Medium (฿4,100.00)" at bounding box center [442, 350] width 159 height 16
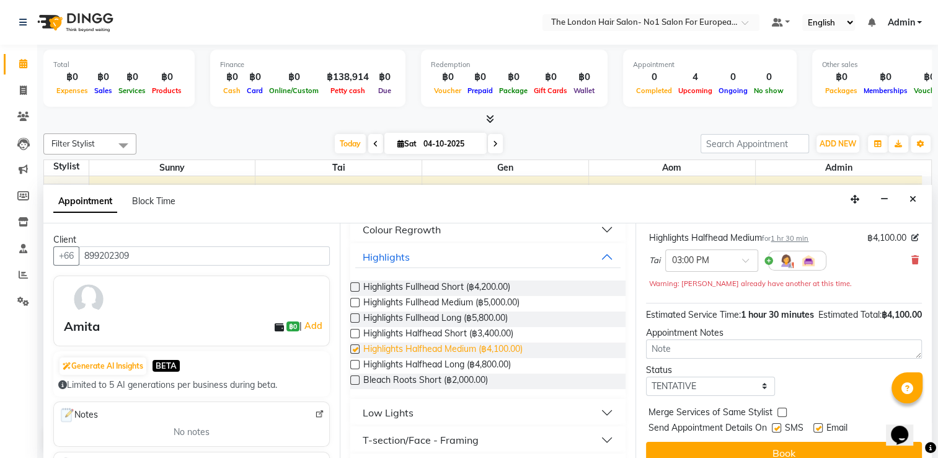
checkbox input "false"
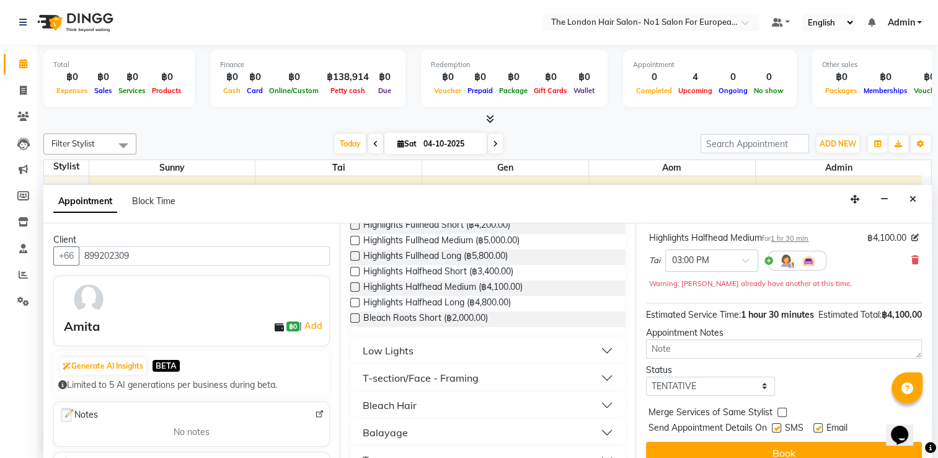
scroll to position [434, 0]
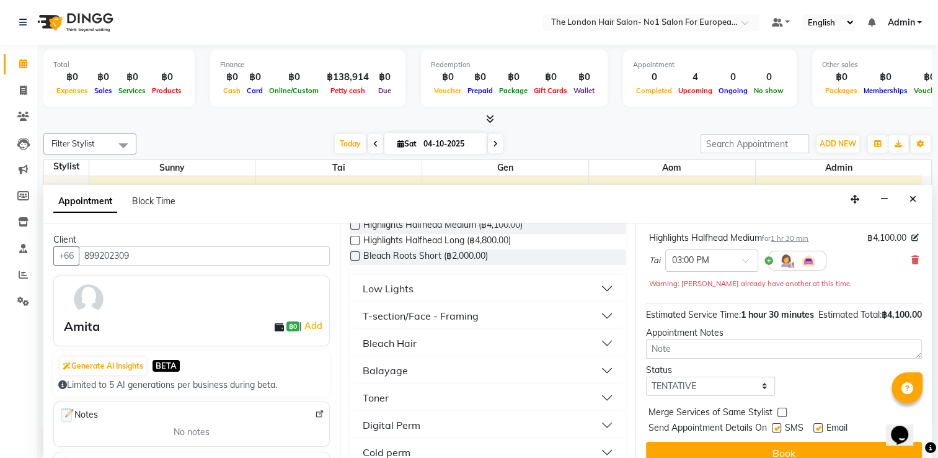
click at [383, 391] on div "Toner" at bounding box center [376, 397] width 26 height 15
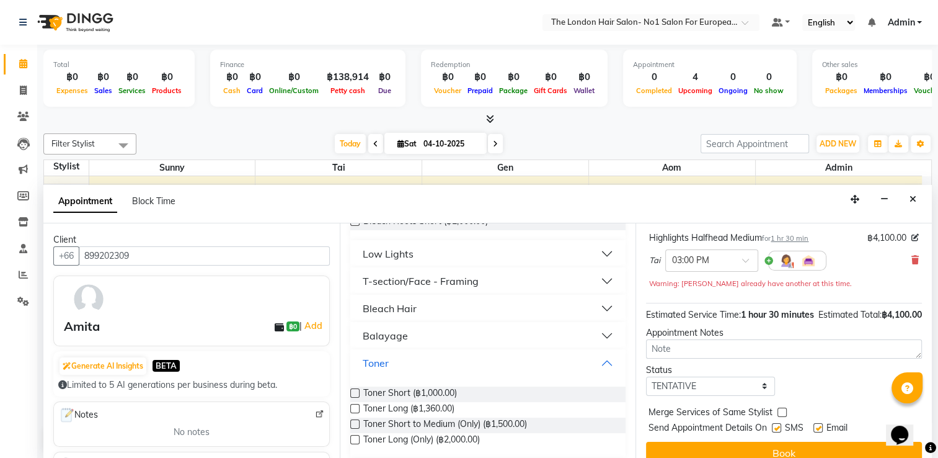
scroll to position [496, 0]
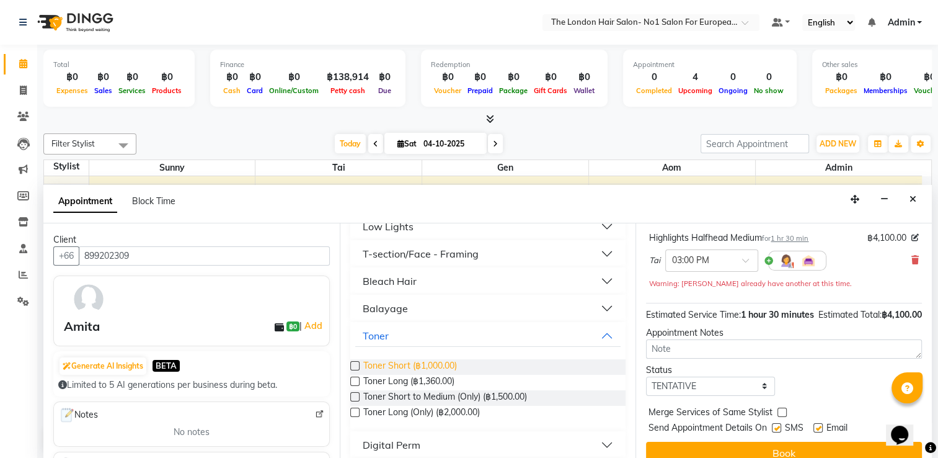
click at [426, 365] on span "Toner Short (฿1,000.00)" at bounding box center [410, 367] width 94 height 16
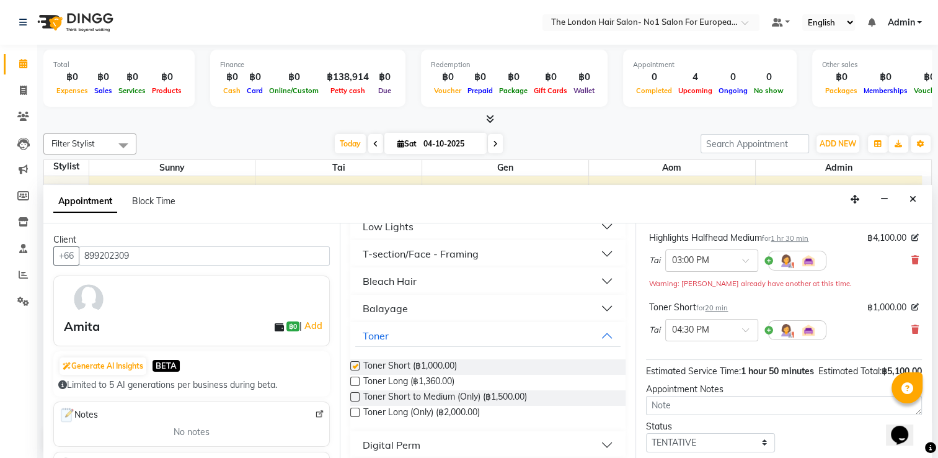
checkbox input "false"
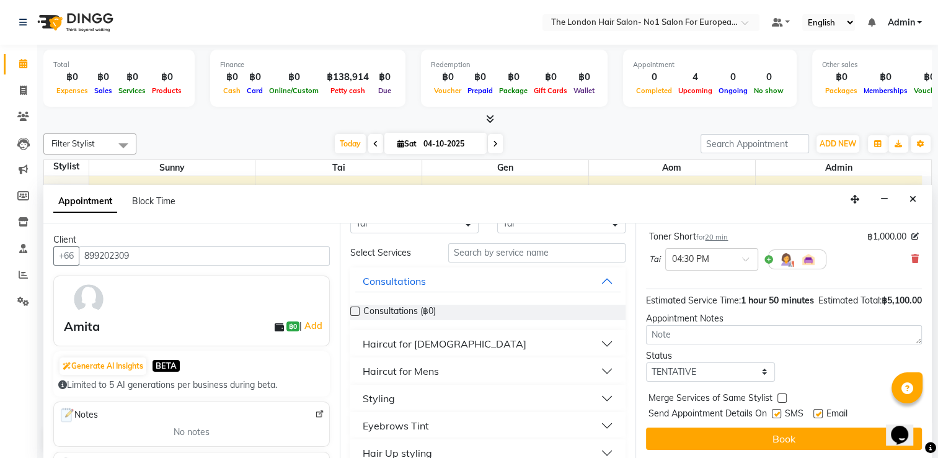
scroll to position [62, 0]
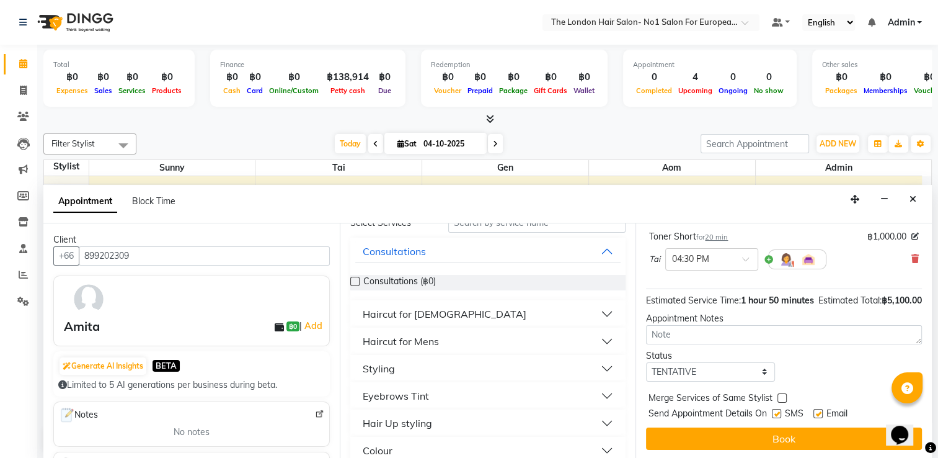
click at [420, 322] on button "Haircut for [DEMOGRAPHIC_DATA]" at bounding box center [488, 314] width 266 height 22
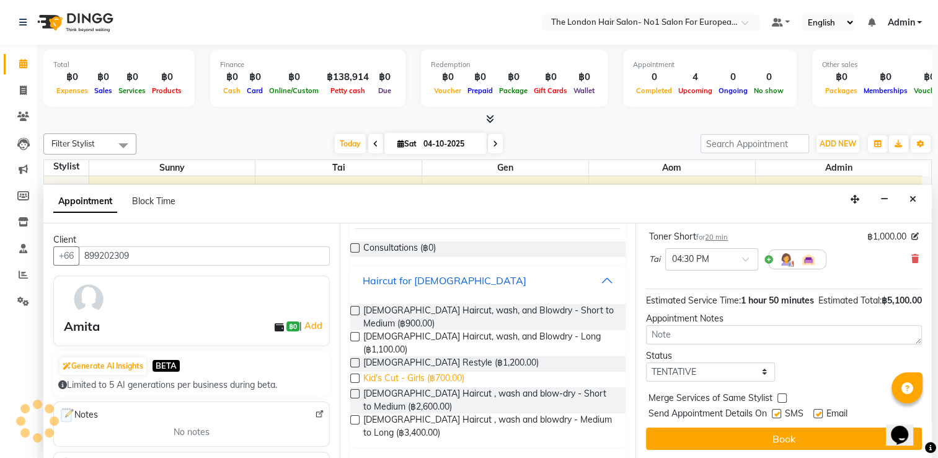
scroll to position [124, 0]
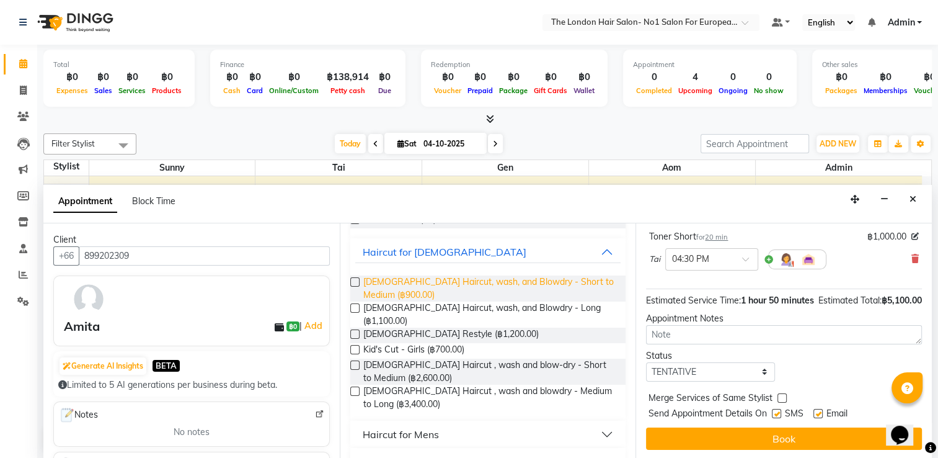
click at [413, 282] on span "[DEMOGRAPHIC_DATA] Haircut, wash, and Blowdry - Short to Medium (฿900.00)" at bounding box center [489, 288] width 253 height 26
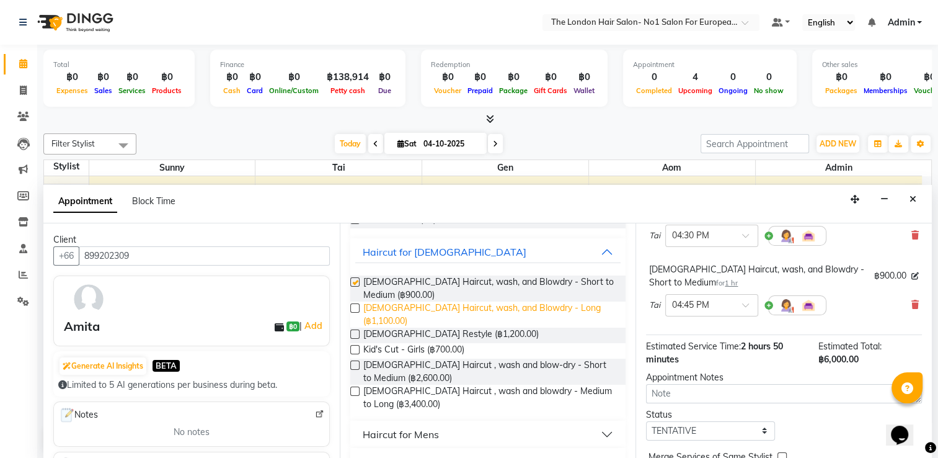
checkbox input "false"
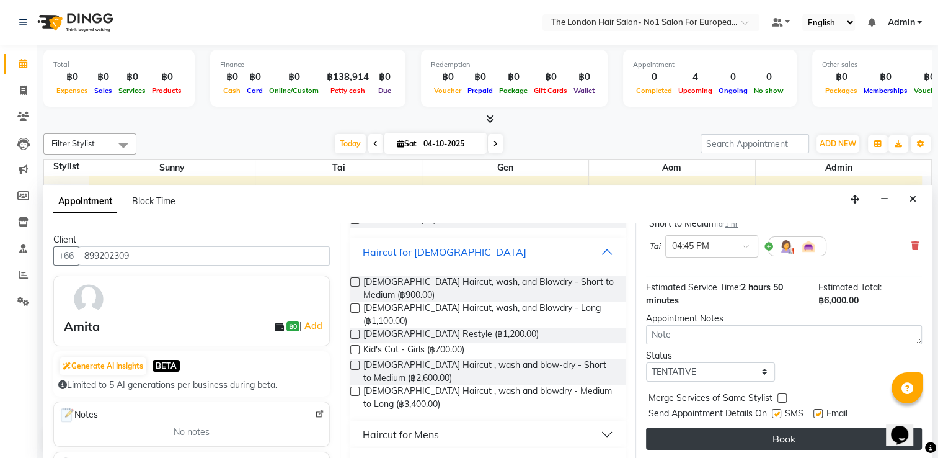
click at [646, 438] on button "Book" at bounding box center [784, 438] width 276 height 22
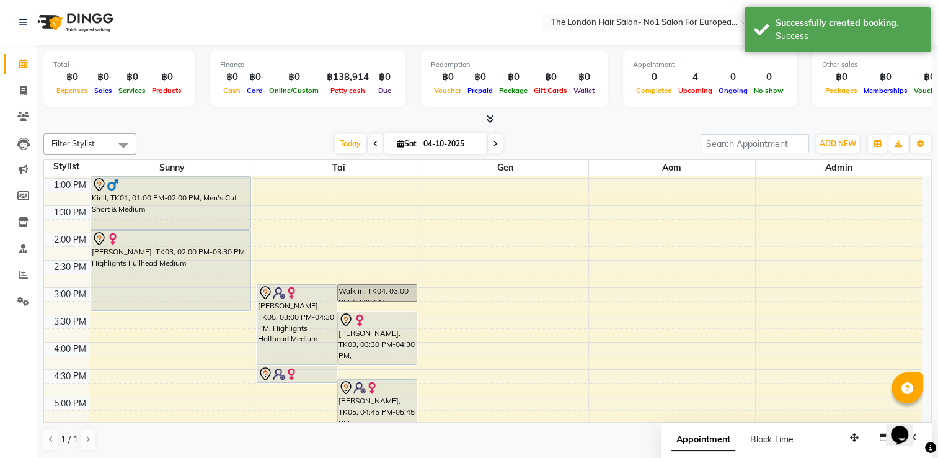
scroll to position [307, 0]
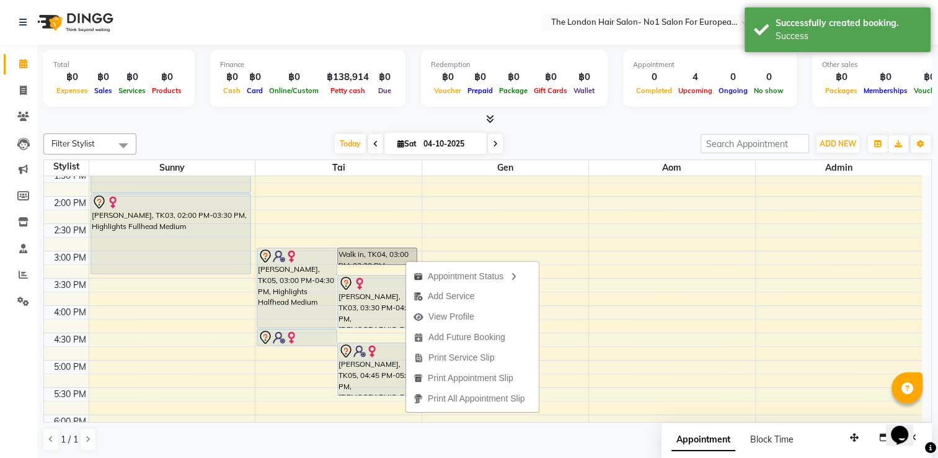
click at [573, 127] on div "Total ฿0 Expenses ฿0 Sales ฿0 Services ฿0 Products Finance ฿0 Cash ฿0 Card ฿0 O…" at bounding box center [487, 252] width 901 height 414
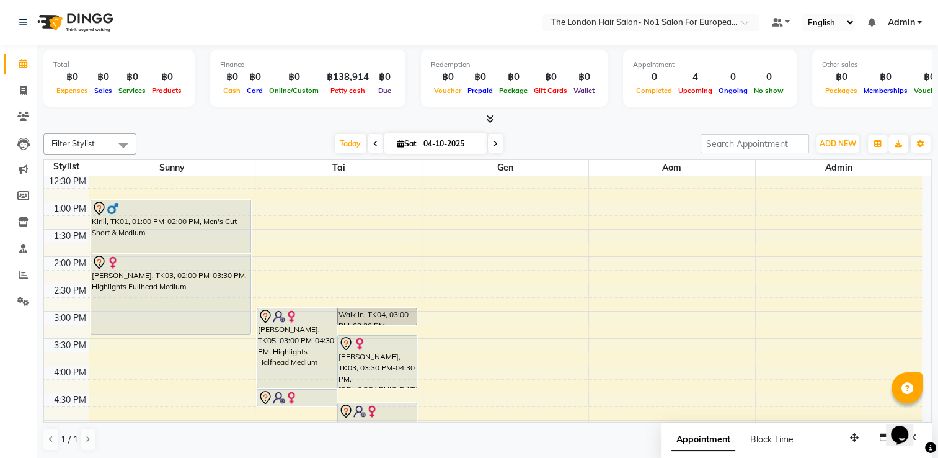
scroll to position [248, 0]
click at [250, 24] on nav "Select Location × The London Hair Salon- No1 Salon For European & Western Hair,…" at bounding box center [469, 22] width 938 height 45
click at [261, 123] on div at bounding box center [487, 119] width 889 height 13
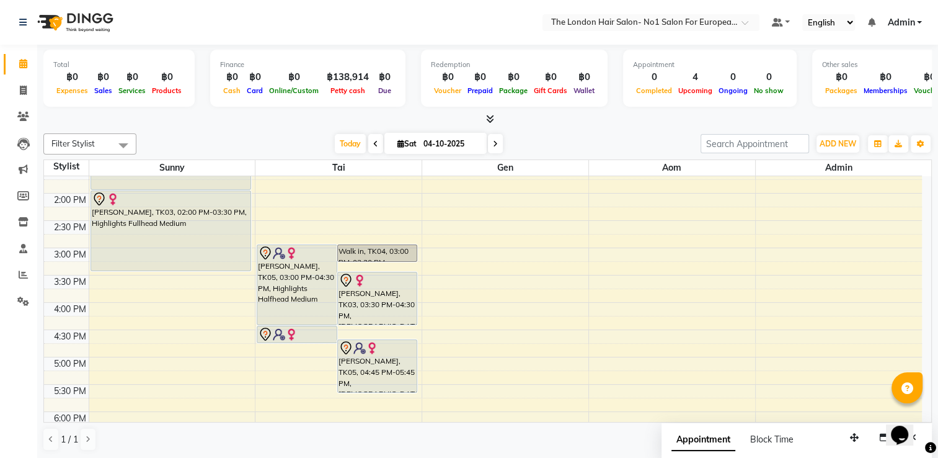
scroll to position [372, 0]
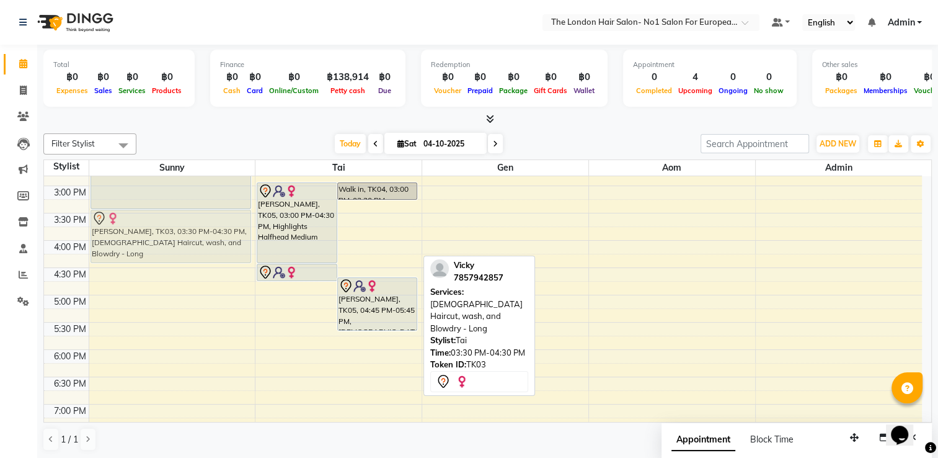
drag, startPoint x: 388, startPoint y: 241, endPoint x: 149, endPoint y: 238, distance: 238.8
click at [149, 238] on tr "Walk in, TK02, 10:00 AM-11:00 AM, Men's Cut Short & Medium Kirill, TK01, 01:00 …" at bounding box center [483, 158] width 878 height 709
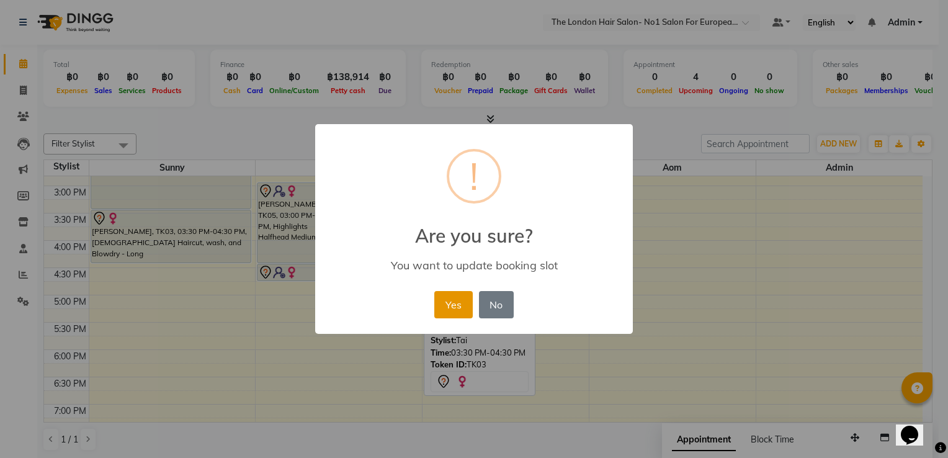
click at [453, 304] on button "Yes" at bounding box center [453, 304] width 38 height 27
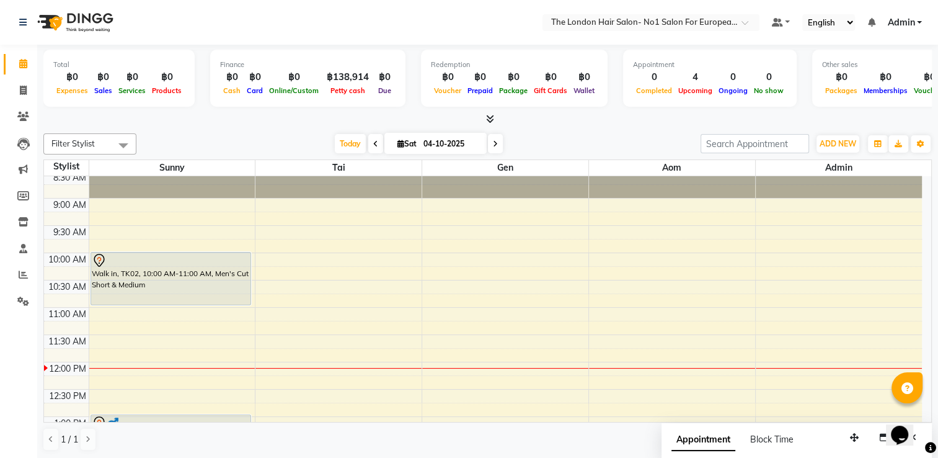
scroll to position [62, 0]
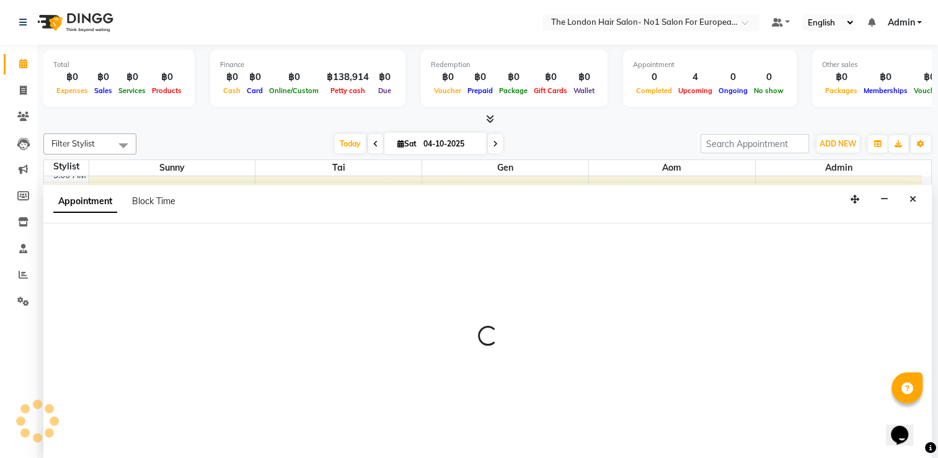
scroll to position [0, 0]
select select "91431"
select select "720"
select select "tentative"
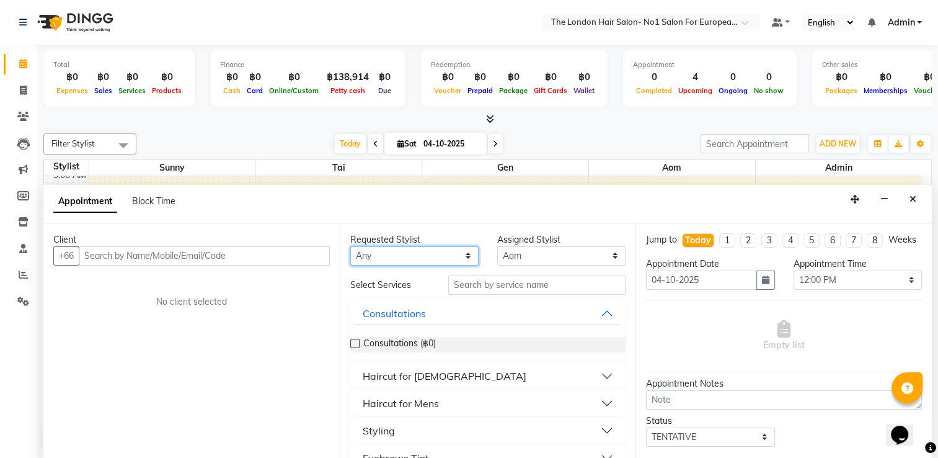
click at [434, 254] on select "Any Admin Aom Gen [PERSON_NAME]" at bounding box center [414, 255] width 128 height 19
select select "91431"
click at [350, 246] on select "Any Admin Aom Gen [PERSON_NAME]" at bounding box center [414, 255] width 128 height 19
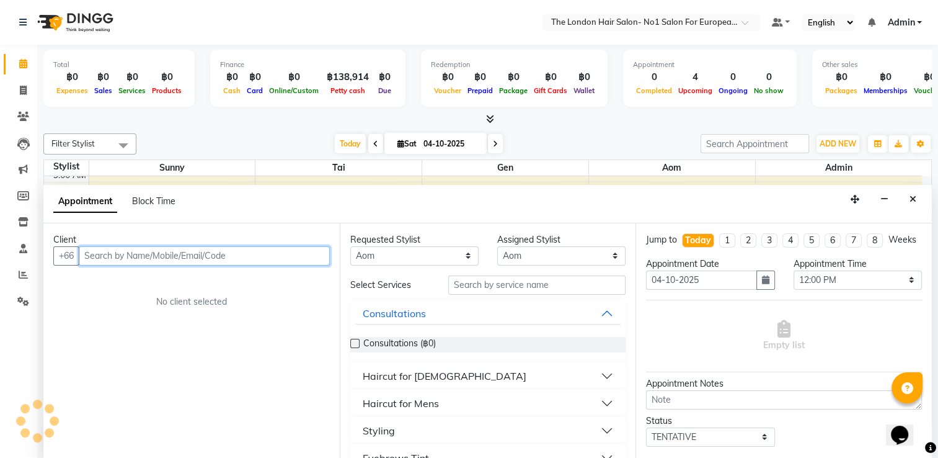
click at [272, 257] on input "text" at bounding box center [204, 255] width 251 height 19
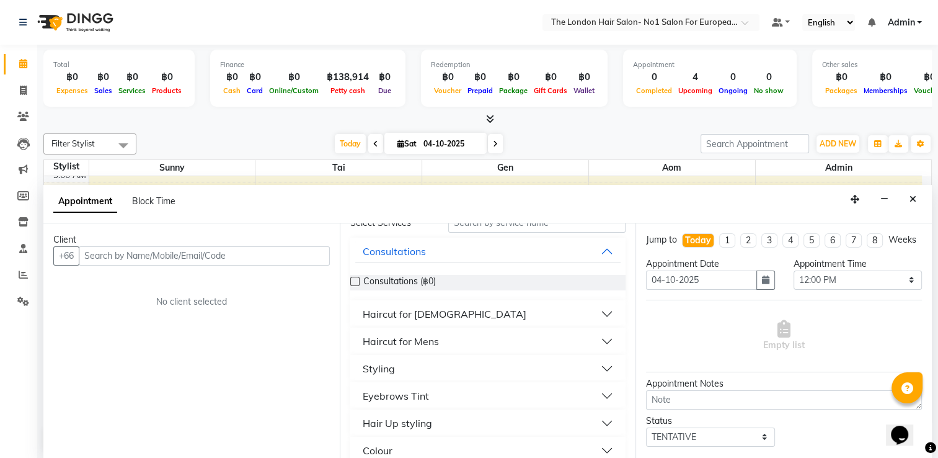
click at [427, 364] on button "Styling" at bounding box center [488, 368] width 266 height 22
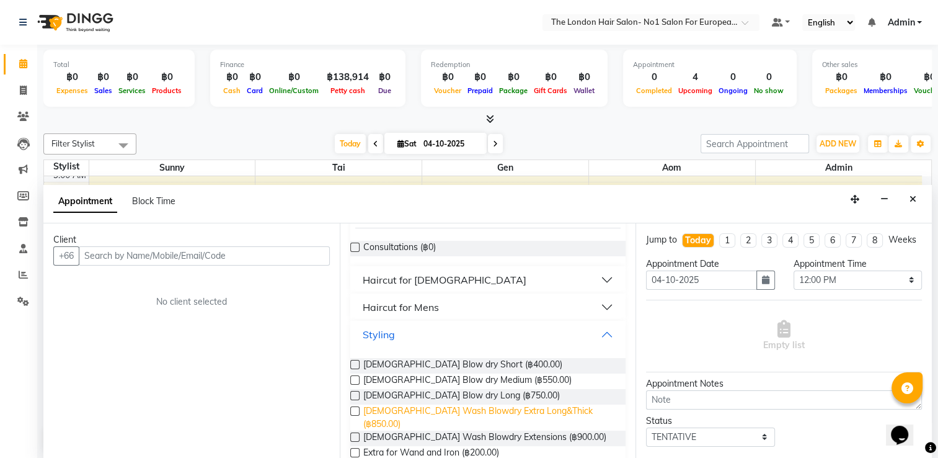
scroll to position [124, 0]
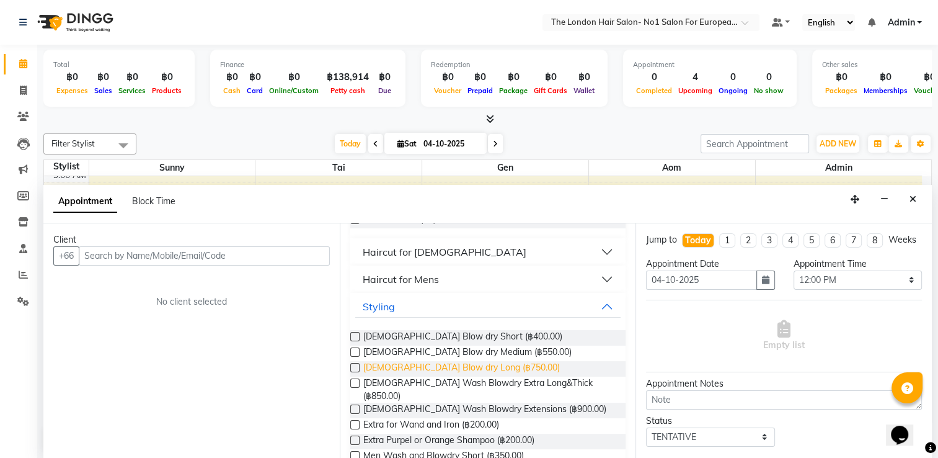
click at [486, 367] on span "[DEMOGRAPHIC_DATA] Blow dry Long (฿750.00)" at bounding box center [461, 369] width 197 height 16
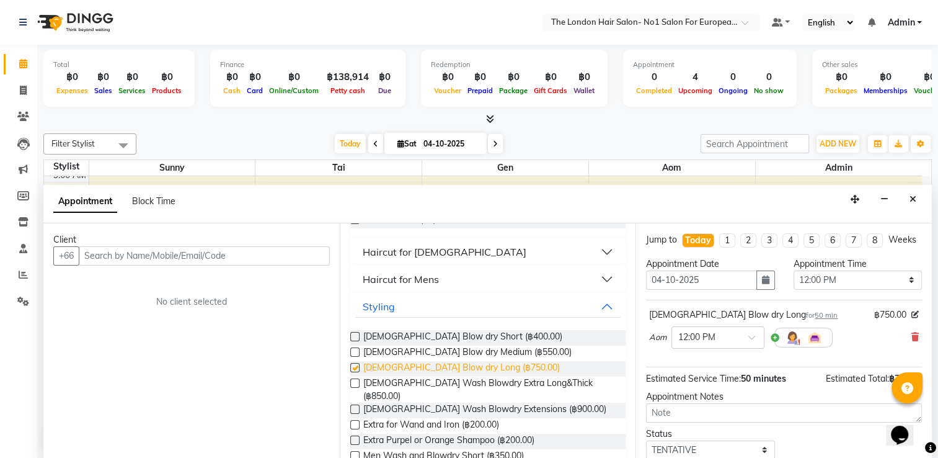
checkbox input "false"
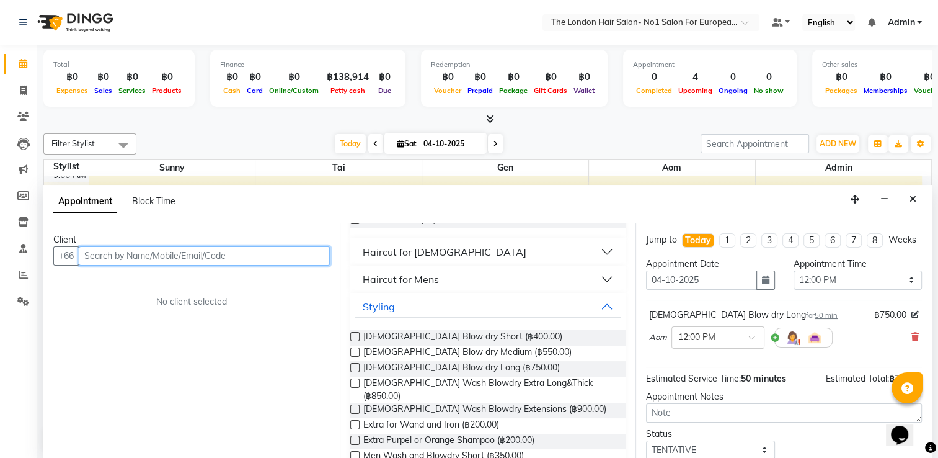
click at [260, 257] on input "text" at bounding box center [204, 255] width 251 height 19
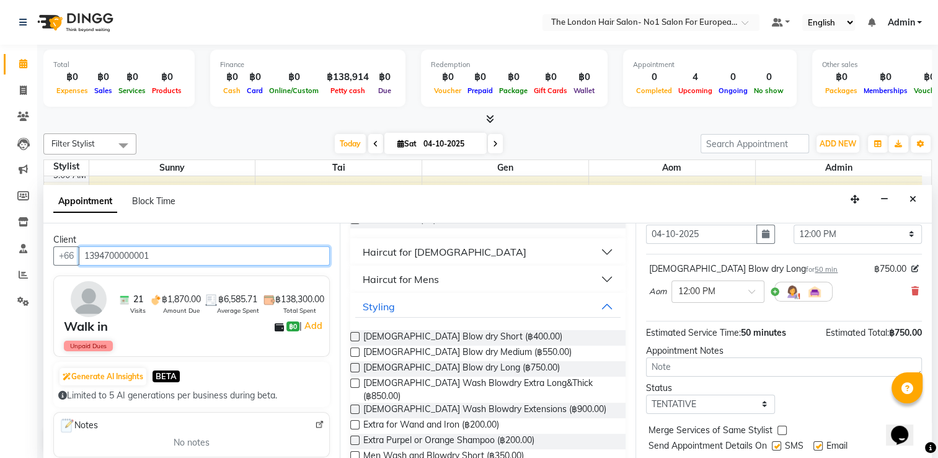
scroll to position [89, 0]
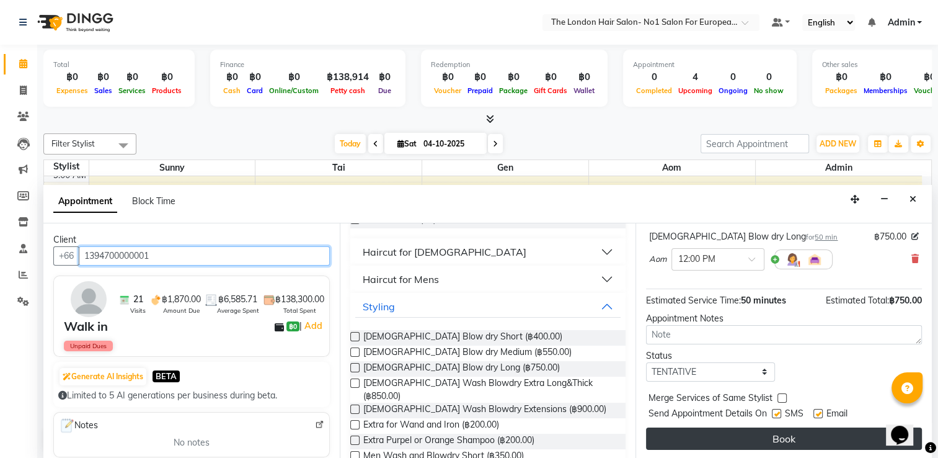
type input "1394700000001"
click at [646, 445] on button "Book" at bounding box center [784, 438] width 276 height 22
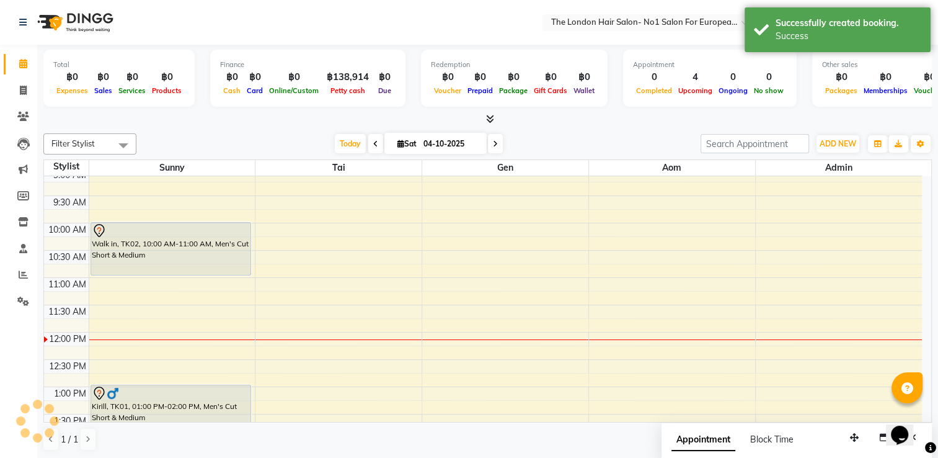
scroll to position [0, 0]
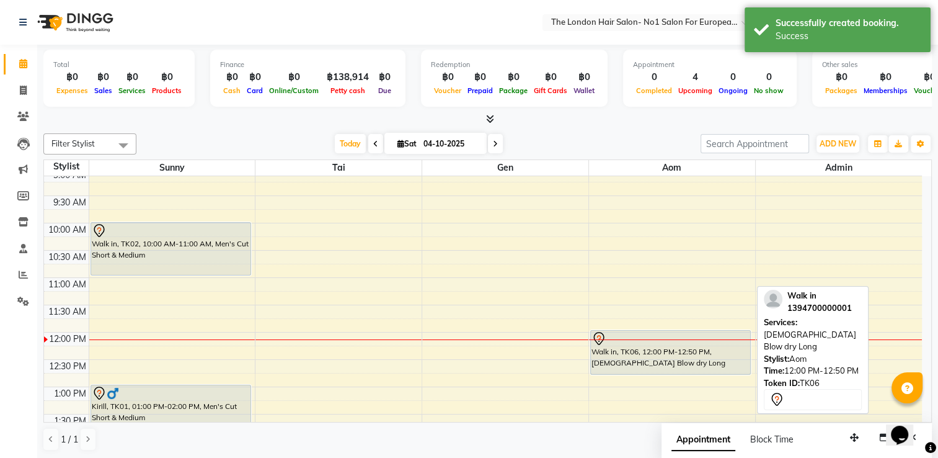
click at [636, 341] on div at bounding box center [671, 338] width 158 height 15
click at [646, 339] on div at bounding box center [671, 338] width 158 height 15
select select "7"
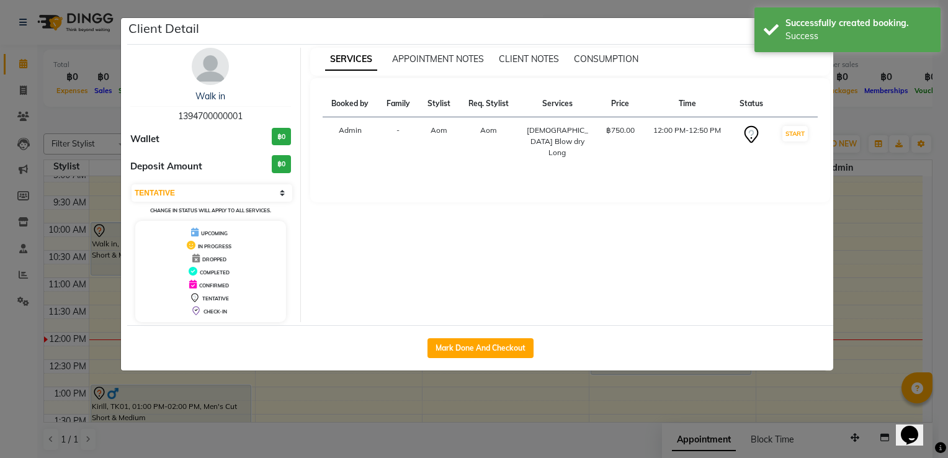
click at [514, 335] on div "Mark Done And Checkout" at bounding box center [480, 347] width 706 height 45
click at [511, 345] on button "Mark Done And Checkout" at bounding box center [480, 348] width 106 height 20
select select "service"
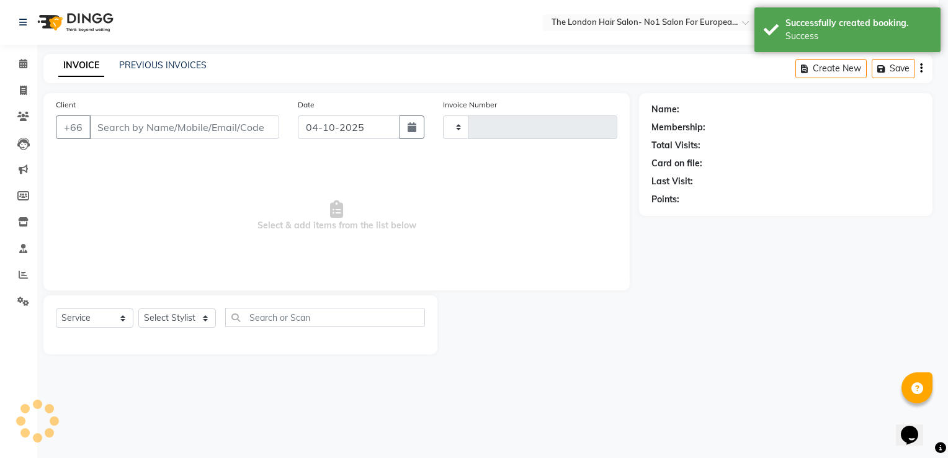
type input "0109"
select select "9006"
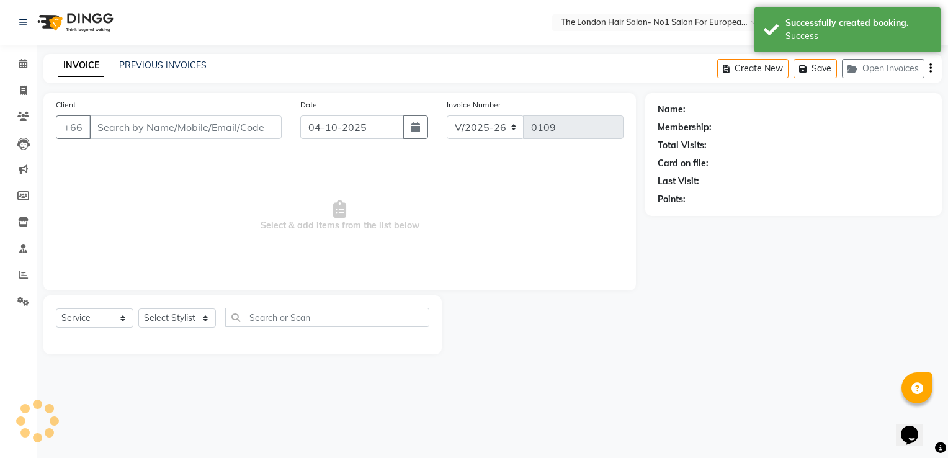
type input "1394700000001"
select select "91431"
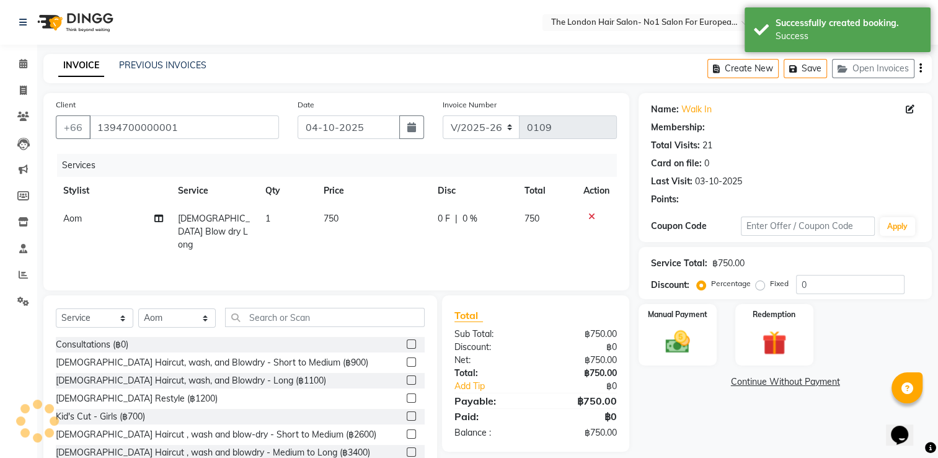
scroll to position [39, 0]
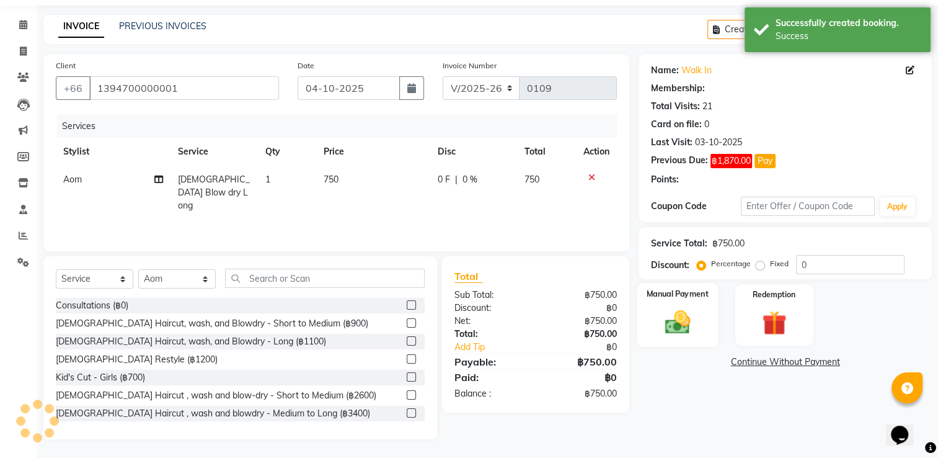
click at [646, 321] on img at bounding box center [678, 322] width 42 height 29
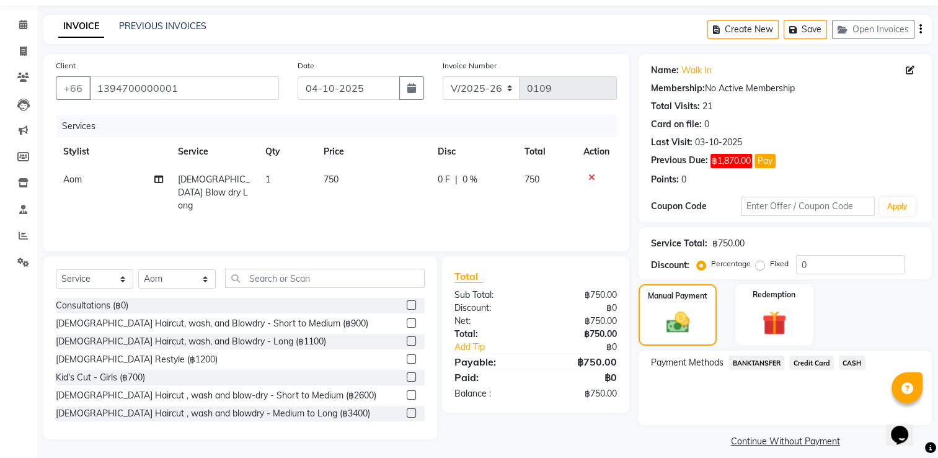
click at [646, 356] on span "BANKTANSFER" at bounding box center [757, 362] width 56 height 14
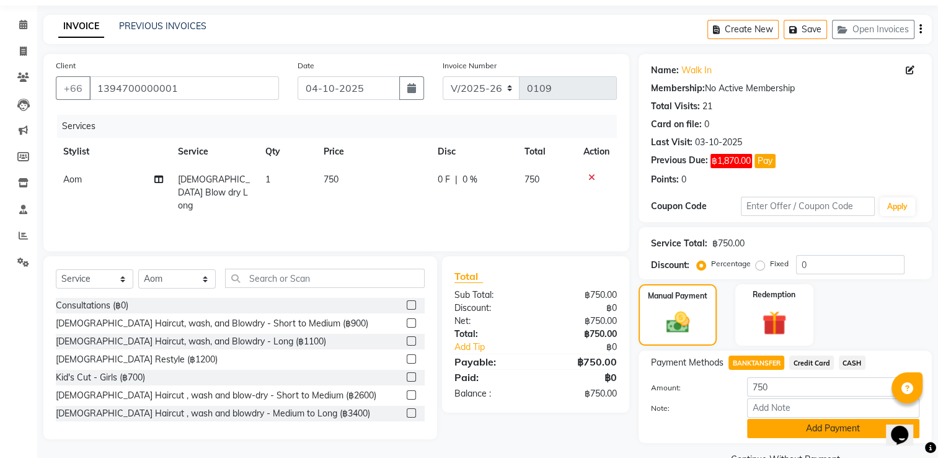
scroll to position [69, 0]
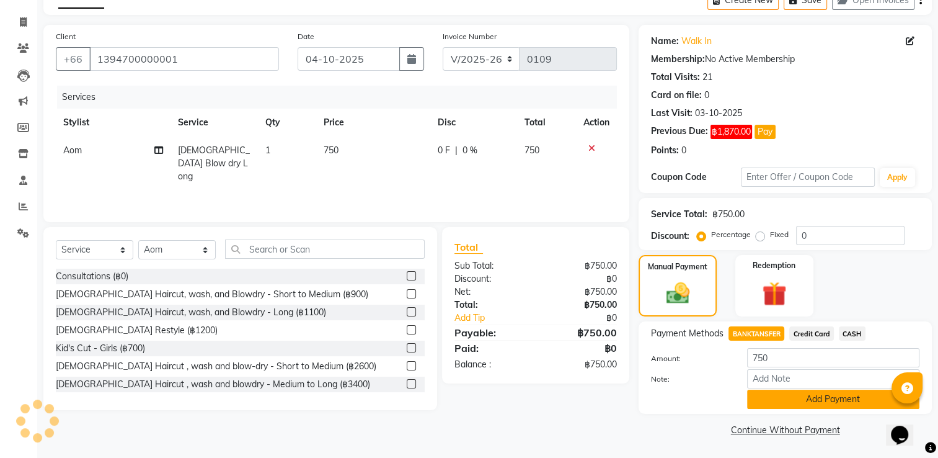
click at [646, 403] on button "Add Payment" at bounding box center [833, 399] width 172 height 19
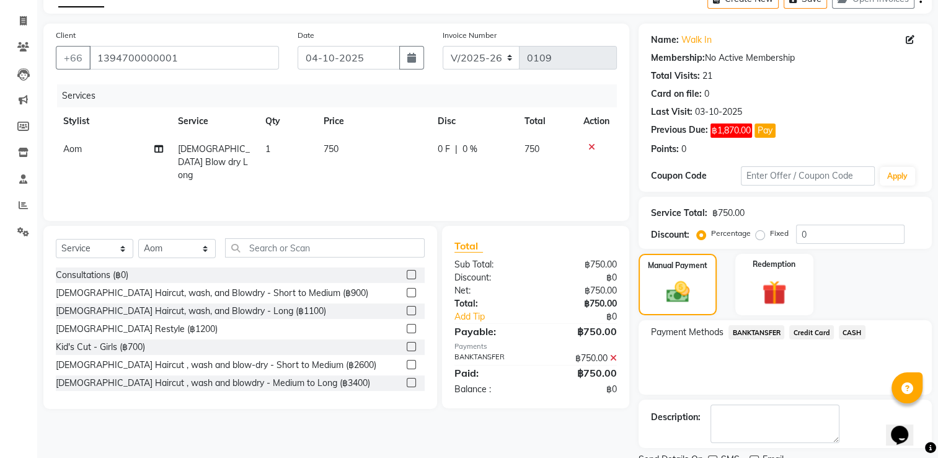
scroll to position [119, 0]
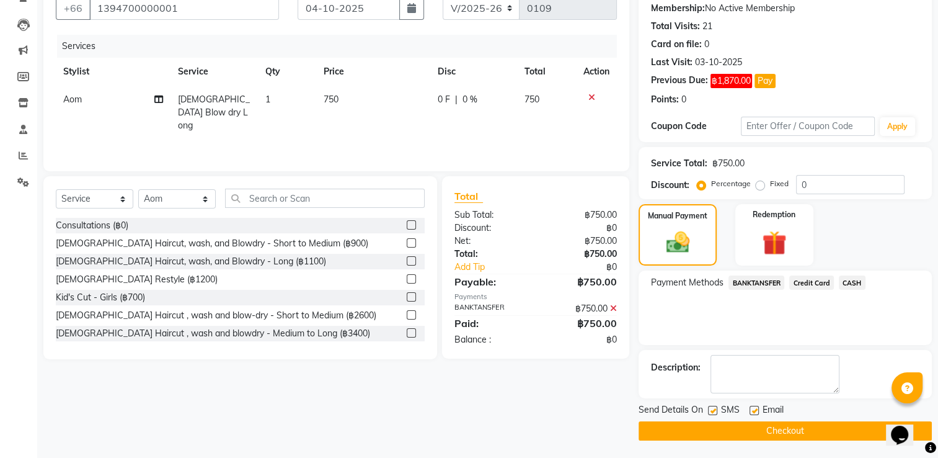
click at [646, 431] on button "Checkout" at bounding box center [785, 430] width 293 height 19
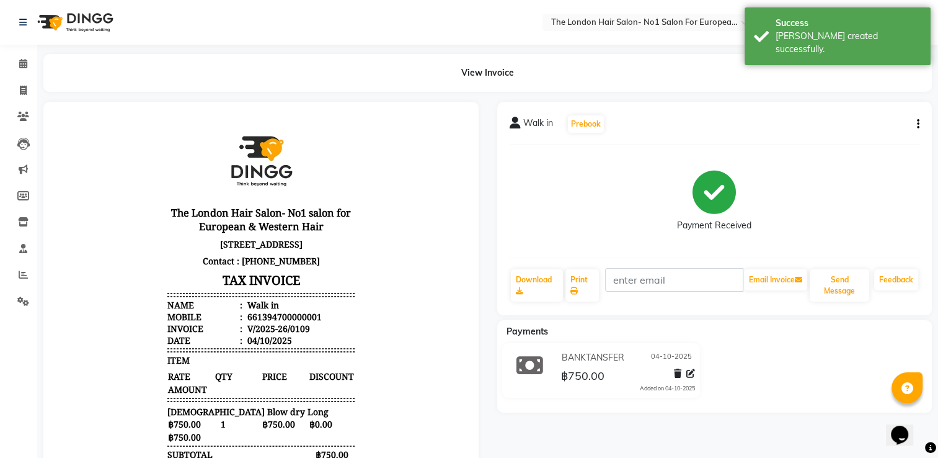
scroll to position [62, 0]
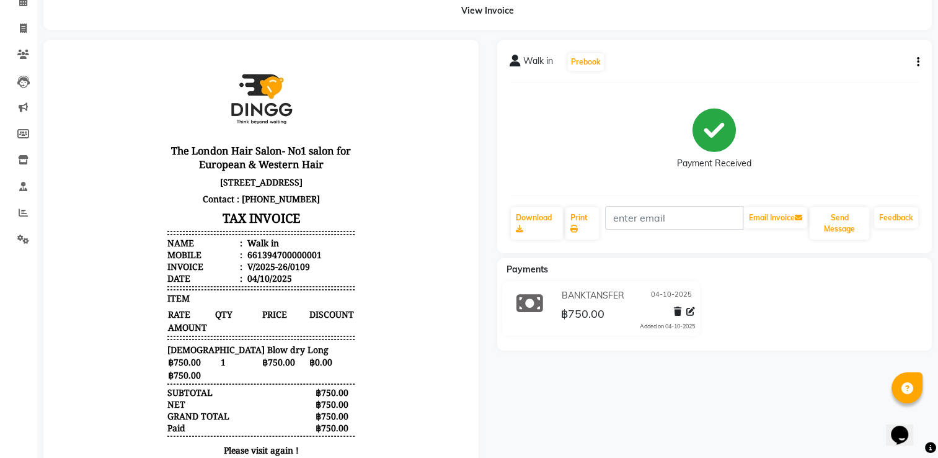
click at [646, 405] on div "Walk in Prebook Payment Received Download Print Email Invoice Send Message Feed…" at bounding box center [715, 262] width 454 height 445
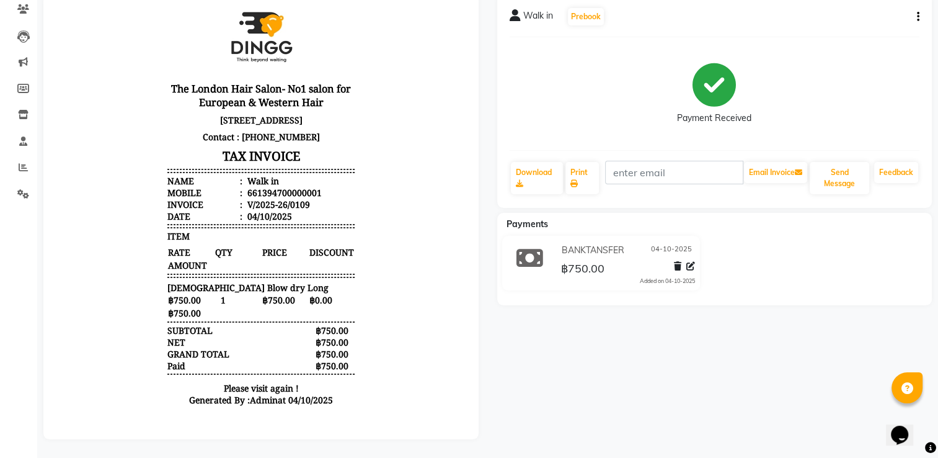
scroll to position [42, 0]
click at [528, 350] on div "Walk in Prebook Payment Received Download Print Email Invoice Send Message Feed…" at bounding box center [715, 216] width 454 height 445
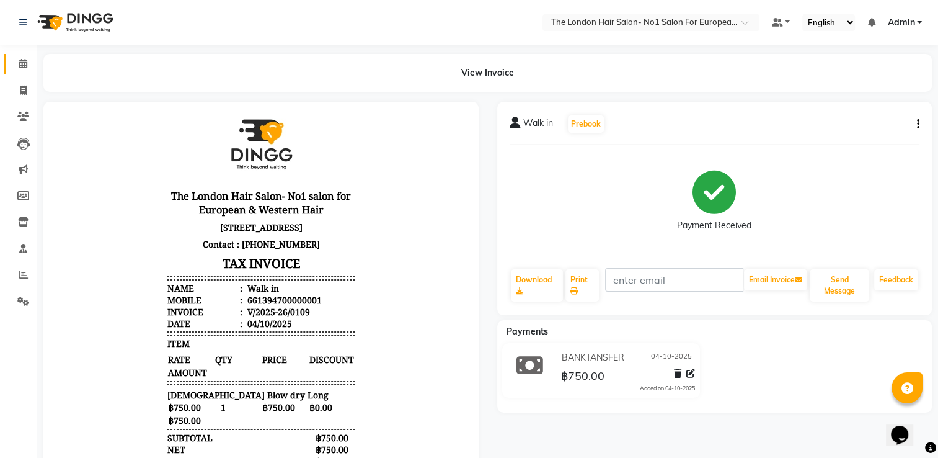
click at [24, 72] on link "Calendar" at bounding box center [19, 64] width 30 height 20
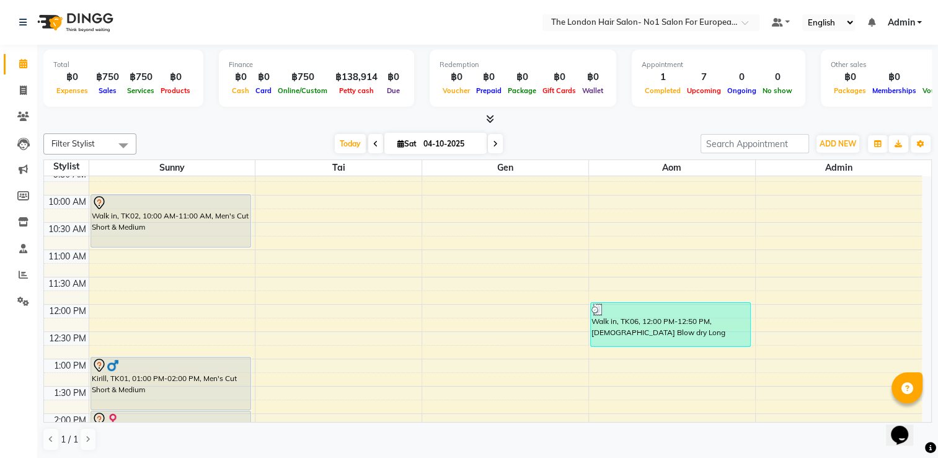
scroll to position [62, 0]
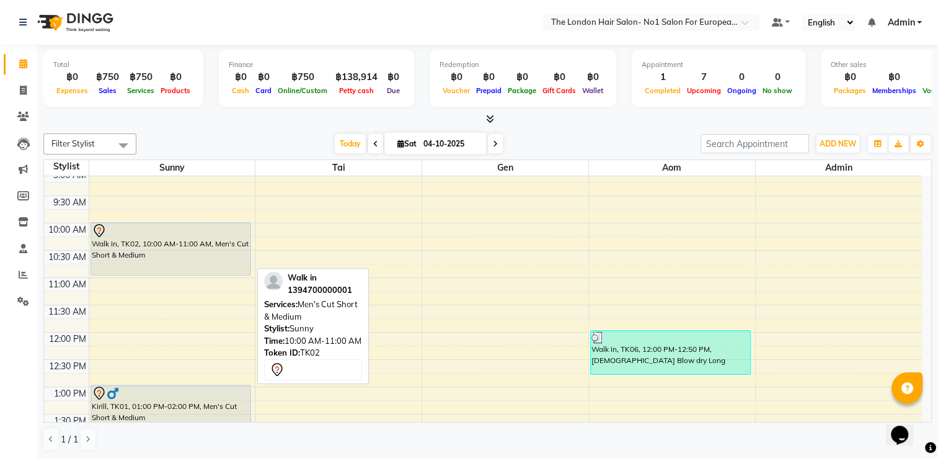
click at [208, 249] on div "Walk in, TK02, 10:00 AM-11:00 AM, Men's Cut Short & Medium" at bounding box center [170, 249] width 159 height 52
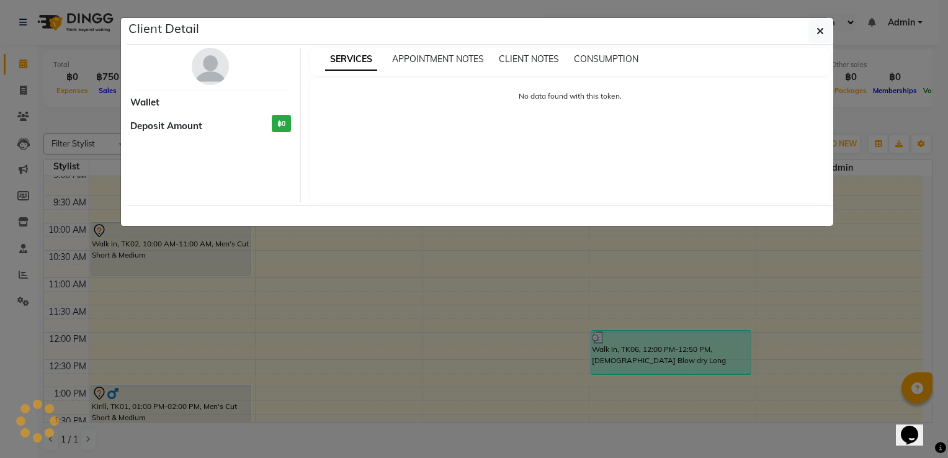
select select "7"
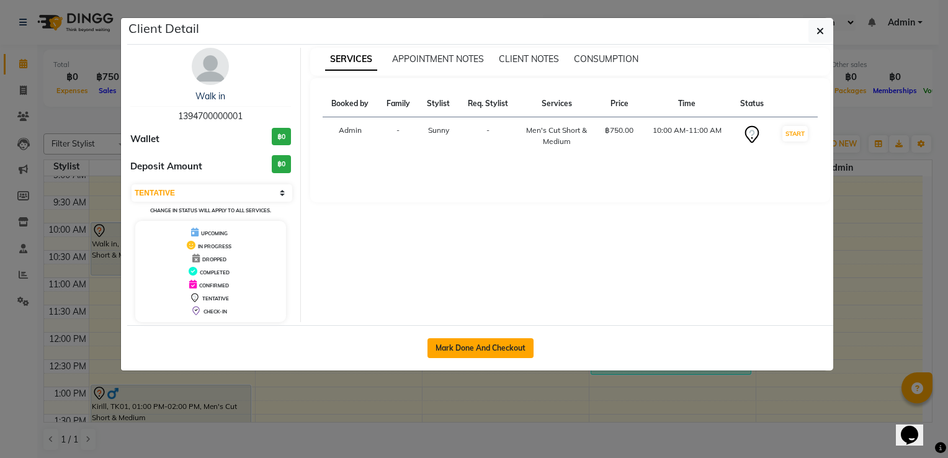
click at [512, 345] on button "Mark Done And Checkout" at bounding box center [480, 348] width 106 height 20
select select "service"
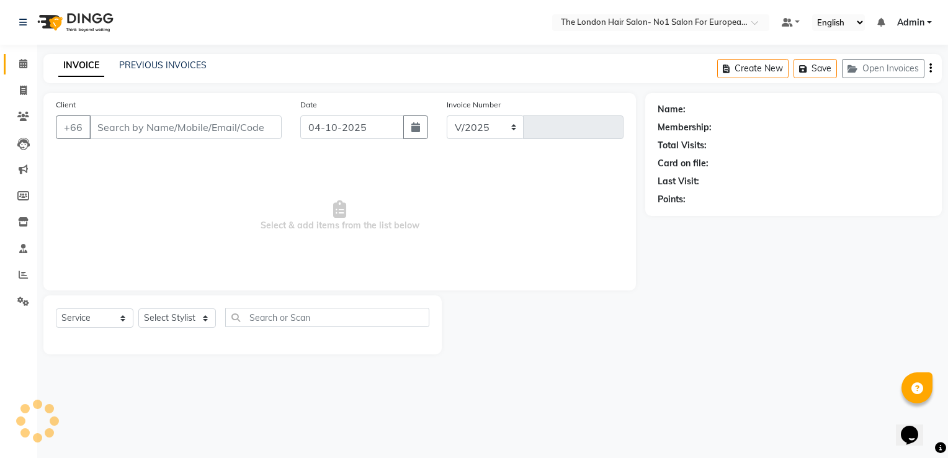
select select "9006"
type input "0110"
type input "1394700000001"
select select "91428"
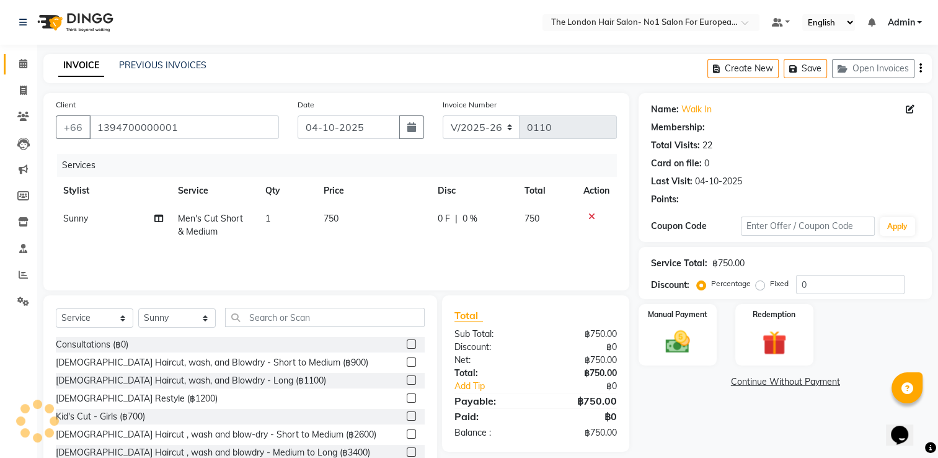
scroll to position [39, 0]
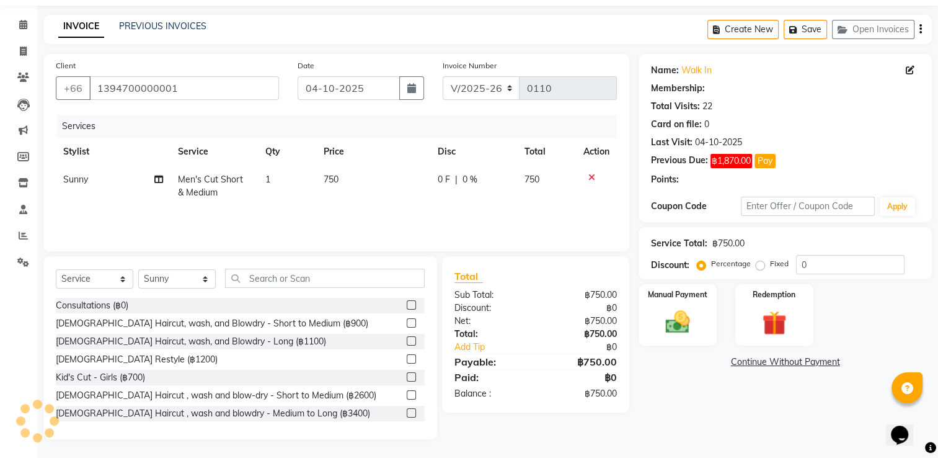
click at [160, 174] on span at bounding box center [158, 179] width 9 height 13
select select "91428"
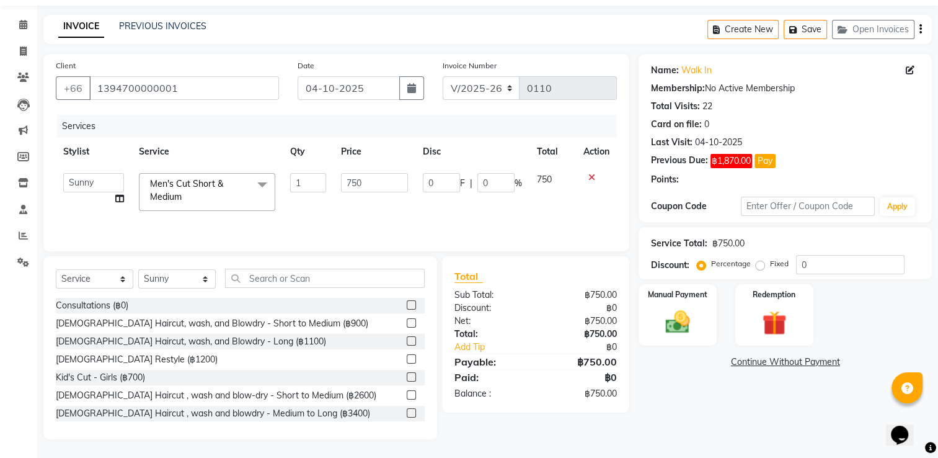
click at [128, 198] on td "Admin Aom Gen Sunny Tai Split Commission" at bounding box center [94, 192] width 76 height 53
click at [122, 198] on icon at bounding box center [119, 198] width 9 height 9
select select "91428"
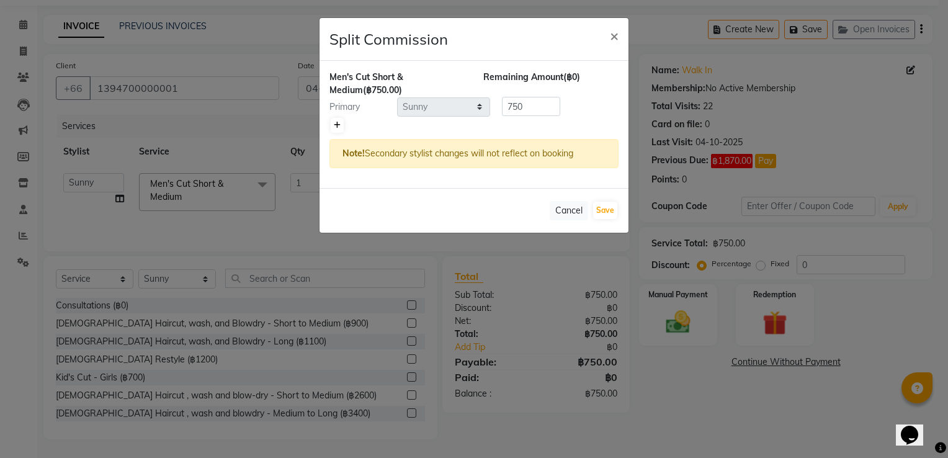
click at [335, 119] on link at bounding box center [337, 125] width 13 height 15
type input "375"
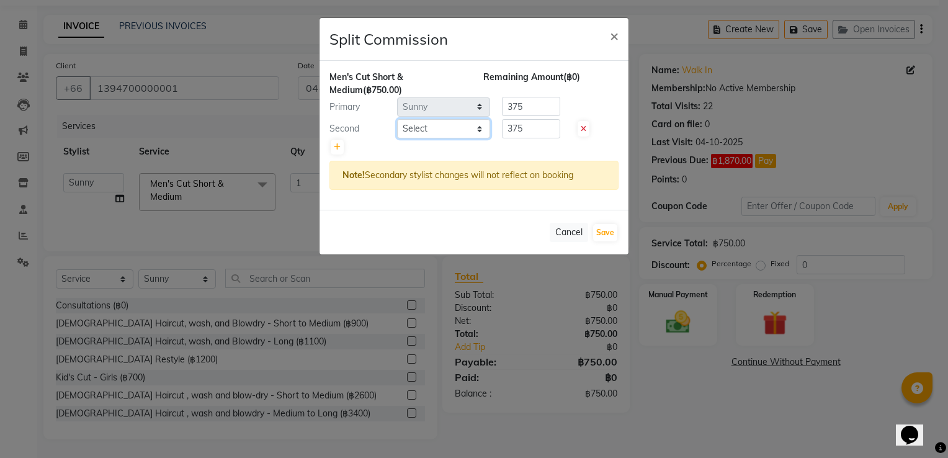
click at [442, 133] on select "Select Admin Aom Gen [PERSON_NAME]" at bounding box center [443, 128] width 93 height 19
select select "91431"
click at [397, 119] on select "Select Admin Aom Gen [PERSON_NAME]" at bounding box center [443, 128] width 93 height 19
click at [417, 99] on div "Men's Cut Short & Medium (฿750.00) Remaining Amount (฿0) Primary Select Admin A…" at bounding box center [473, 135] width 309 height 149
type input "75"
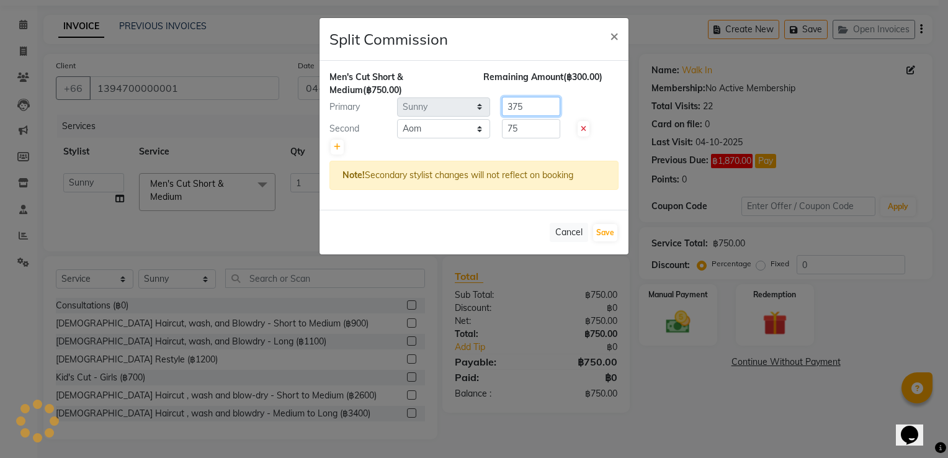
drag, startPoint x: 541, startPoint y: 107, endPoint x: 190, endPoint y: 70, distance: 353.0
click at [205, 70] on ngb-modal-window "Split Commission × Men's Cut Short & Medium (฿750.00) Remaining Amount (฿300.00…" at bounding box center [474, 229] width 948 height 458
type input "675"
click at [602, 230] on button "Save" at bounding box center [605, 232] width 24 height 17
select select "Select"
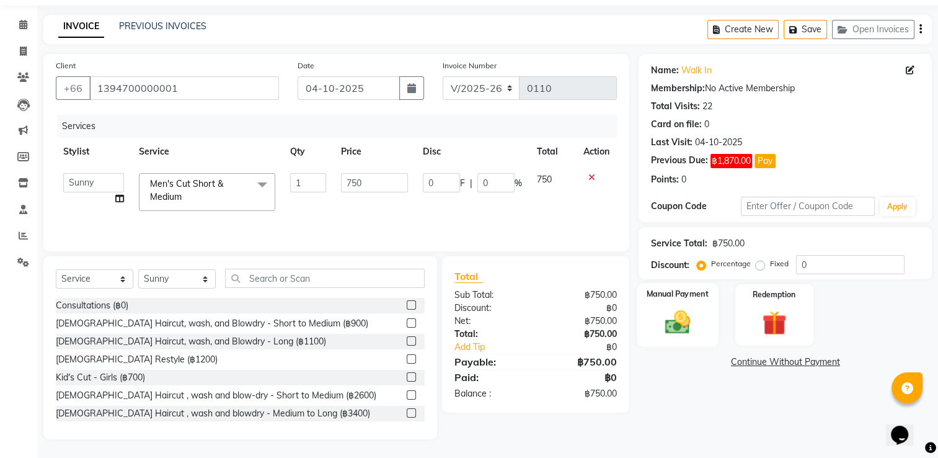
click at [646, 304] on div "Manual Payment" at bounding box center [678, 315] width 81 height 64
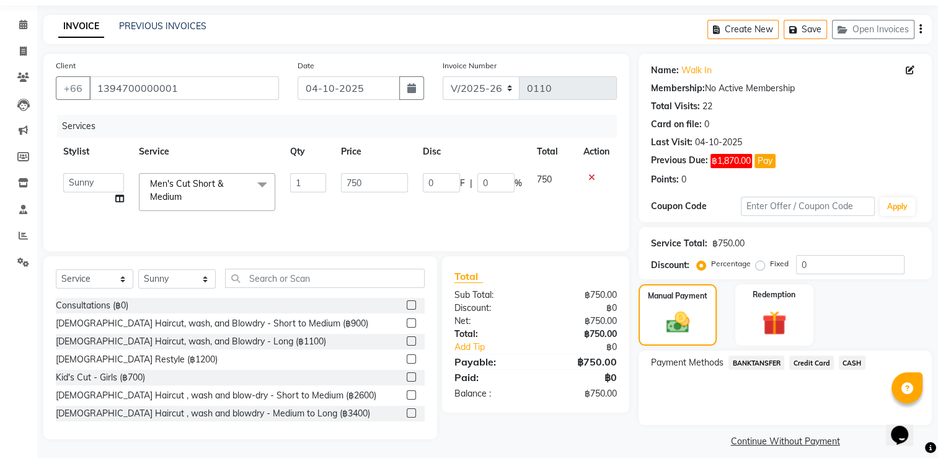
click at [646, 360] on span "BANKTANSFER" at bounding box center [757, 362] width 56 height 14
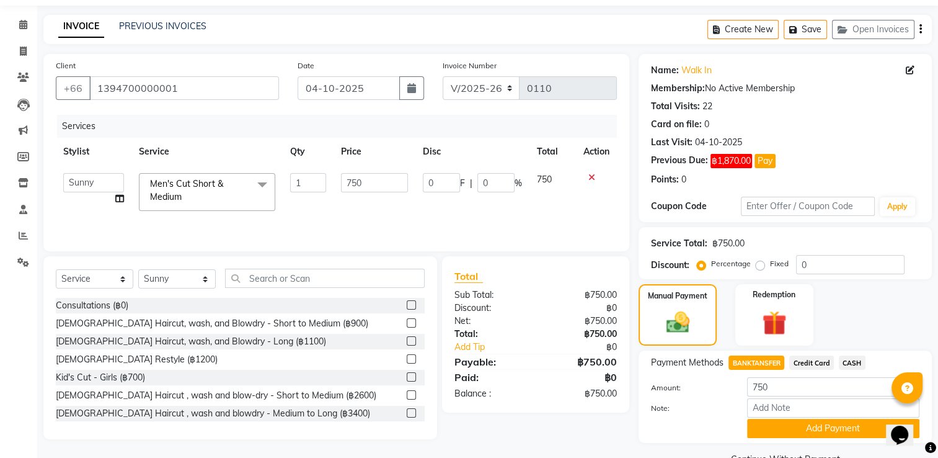
drag, startPoint x: 844, startPoint y: 429, endPoint x: 834, endPoint y: 416, distance: 16.0
click at [646, 429] on button "Add Payment" at bounding box center [833, 428] width 172 height 19
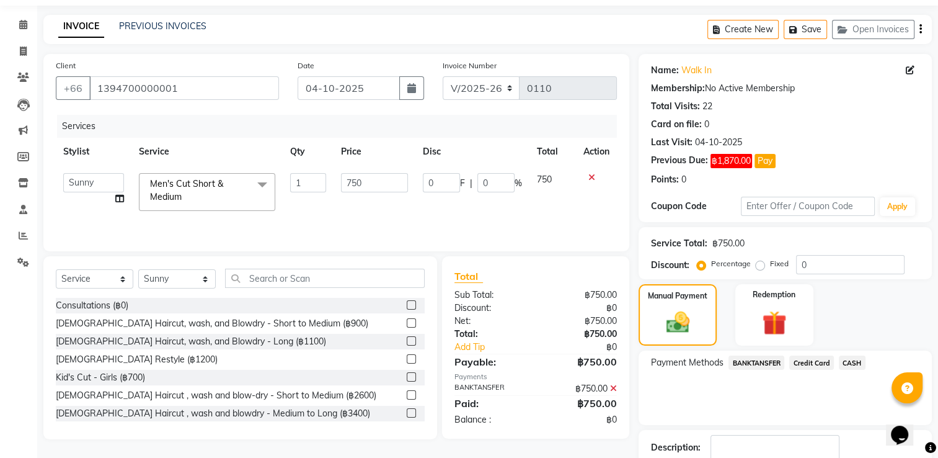
scroll to position [119, 0]
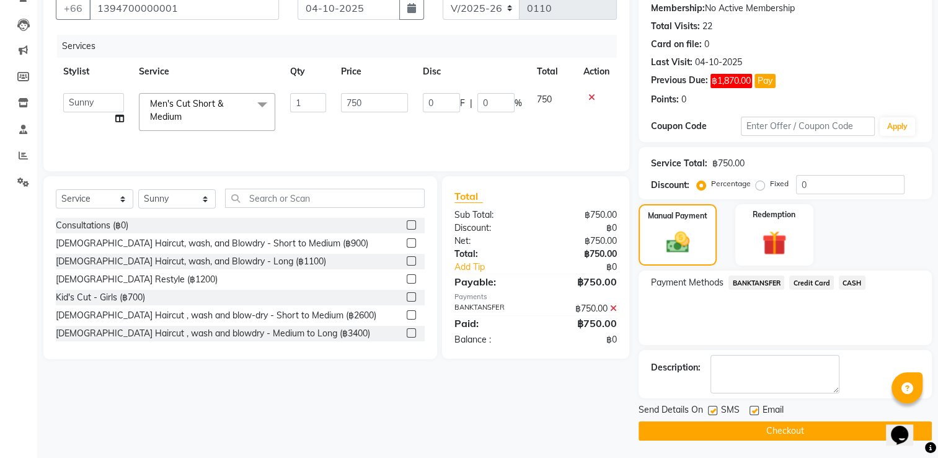
click at [646, 425] on button "Checkout" at bounding box center [785, 430] width 293 height 19
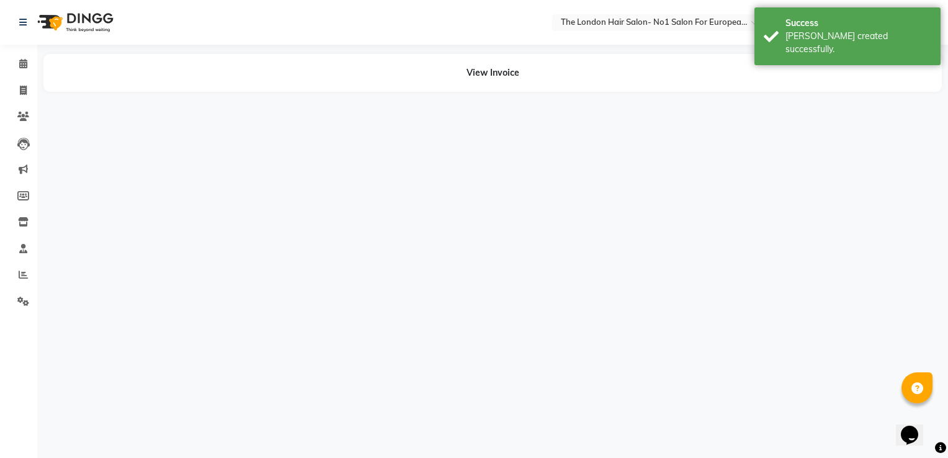
select select "91428"
select select "91431"
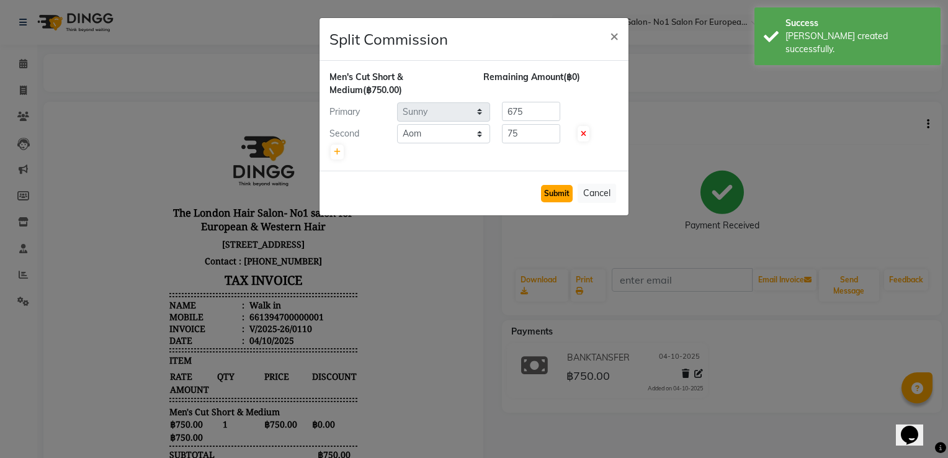
click at [566, 192] on button "Submit" at bounding box center [557, 193] width 32 height 17
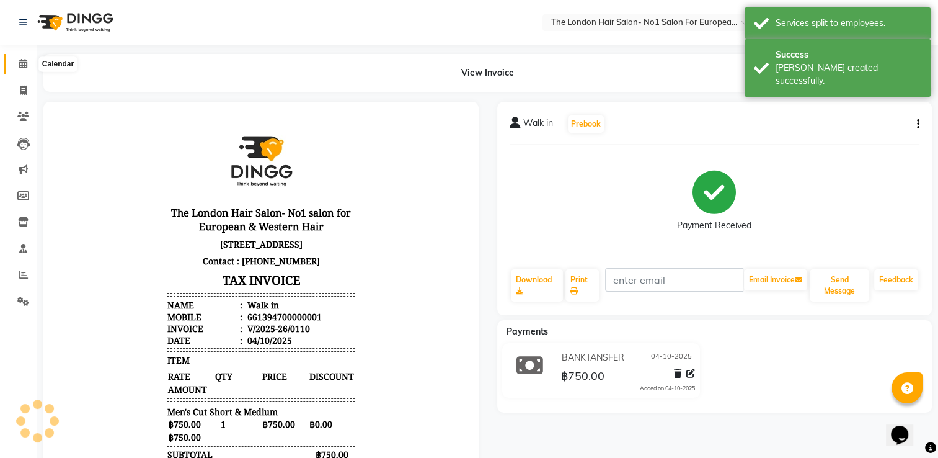
click at [22, 61] on icon at bounding box center [23, 63] width 8 height 9
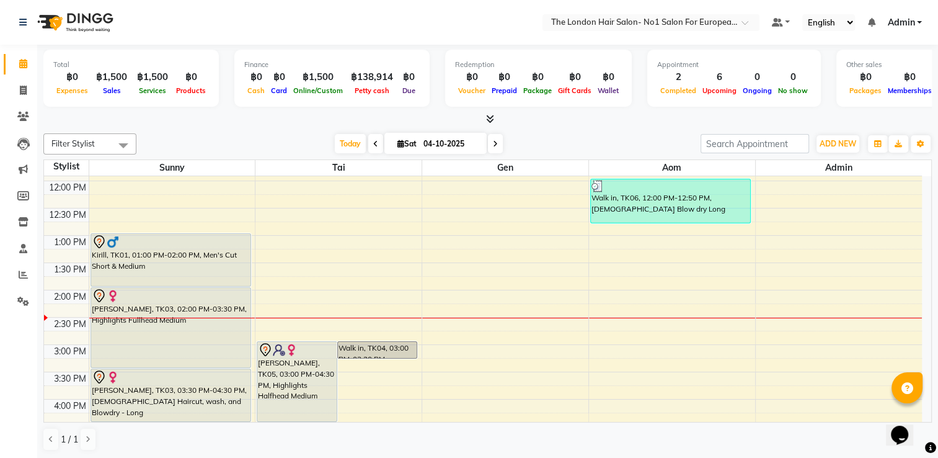
scroll to position [186, 0]
